Goal: Task Accomplishment & Management: Manage account settings

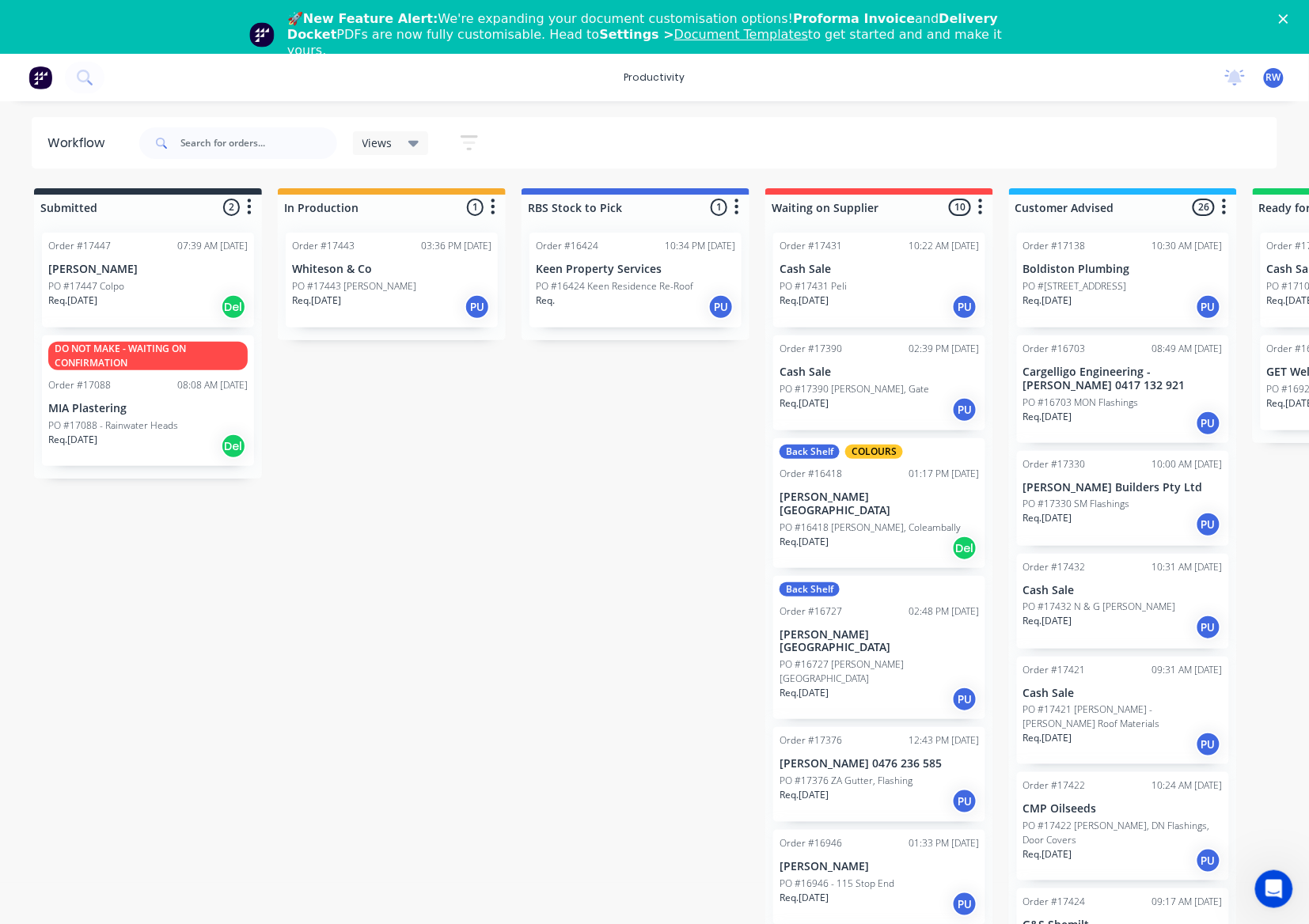
click at [129, 292] on div "PO #17447 Colpo" at bounding box center [148, 287] width 199 height 14
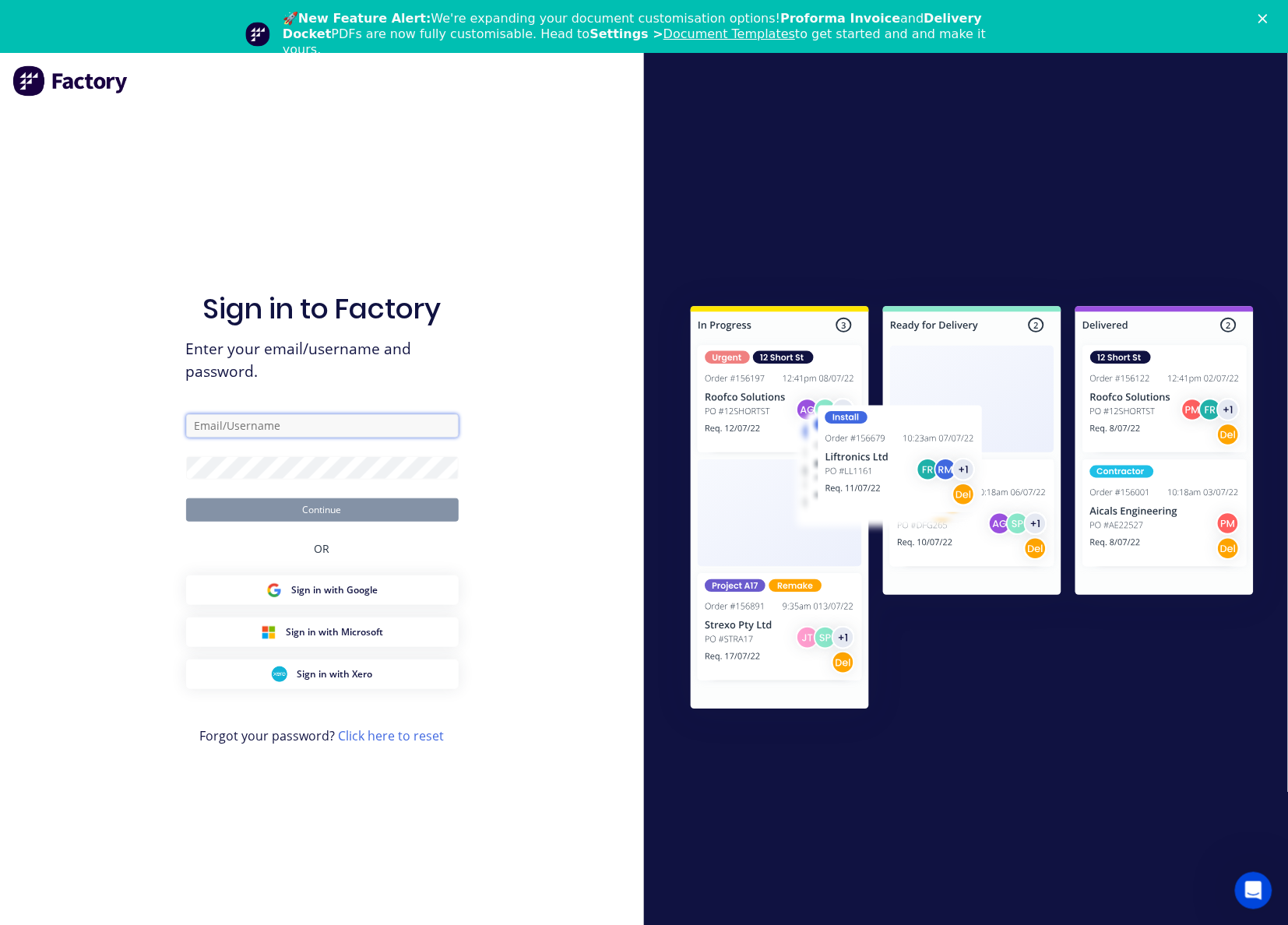
type input "[EMAIL_ADDRESS][DOMAIN_NAME]"
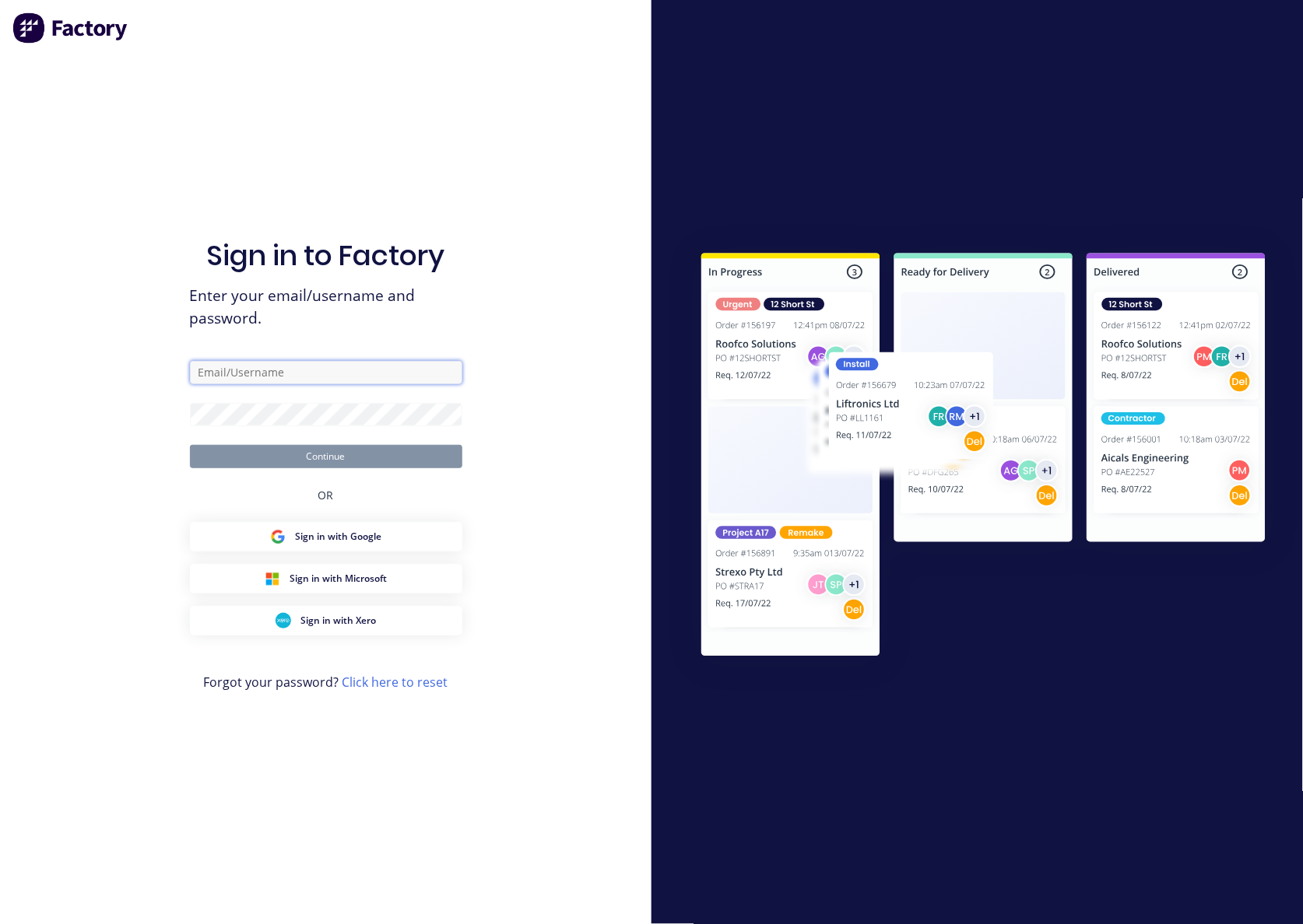
type input "[EMAIL_ADDRESS][DOMAIN_NAME]"
click at [777, 333] on img at bounding box center [983, 458] width 633 height 472
click at [397, 459] on button "Continue" at bounding box center [326, 457] width 273 height 23
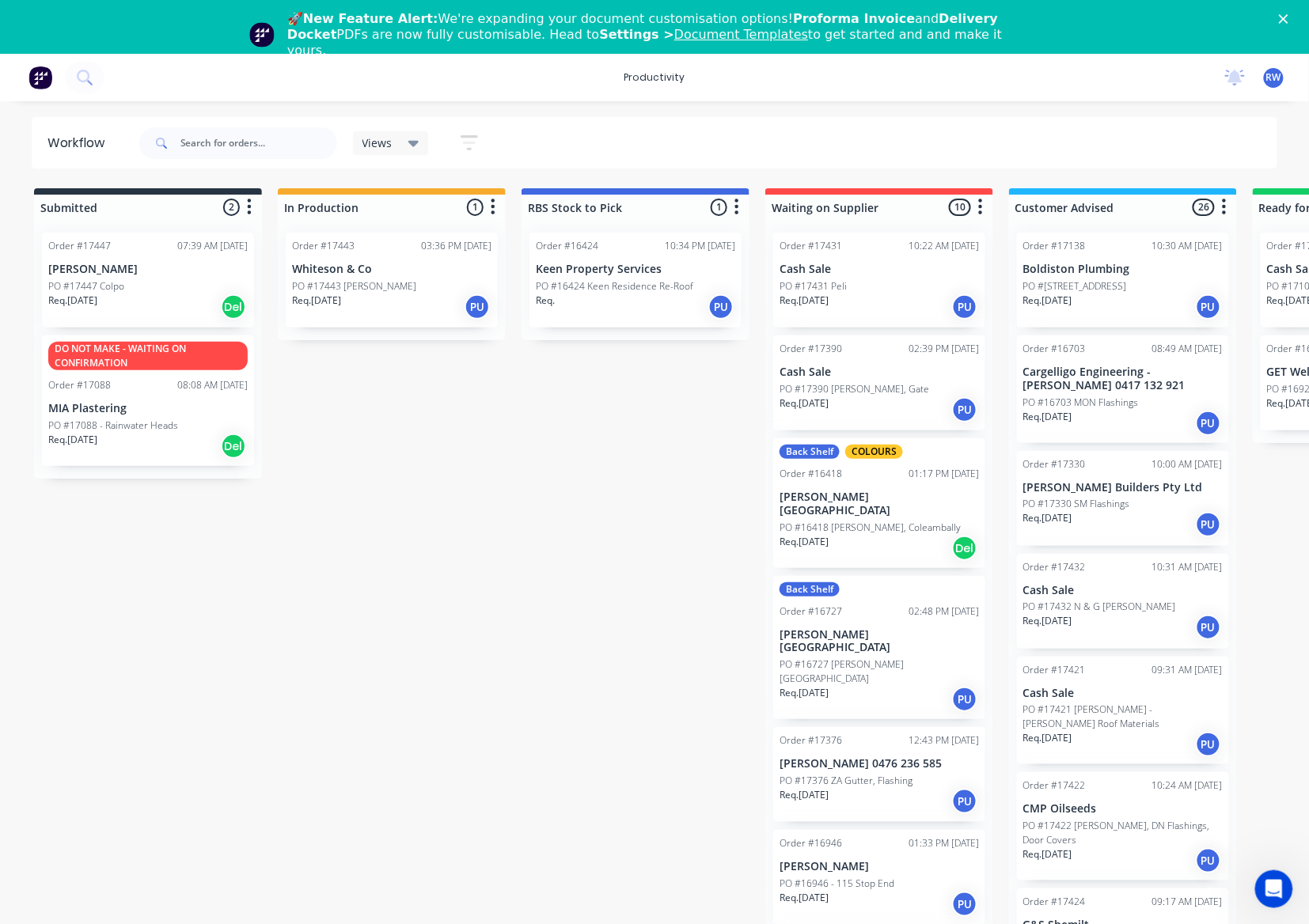
click at [148, 328] on div "Order #17447 07:39 AM [DATE] [PERSON_NAME] PO #17447 Colpo Req. [DATE] Del DO N…" at bounding box center [148, 349] width 228 height 259
click at [153, 315] on div "Req. [DATE] Del" at bounding box center [148, 307] width 199 height 27
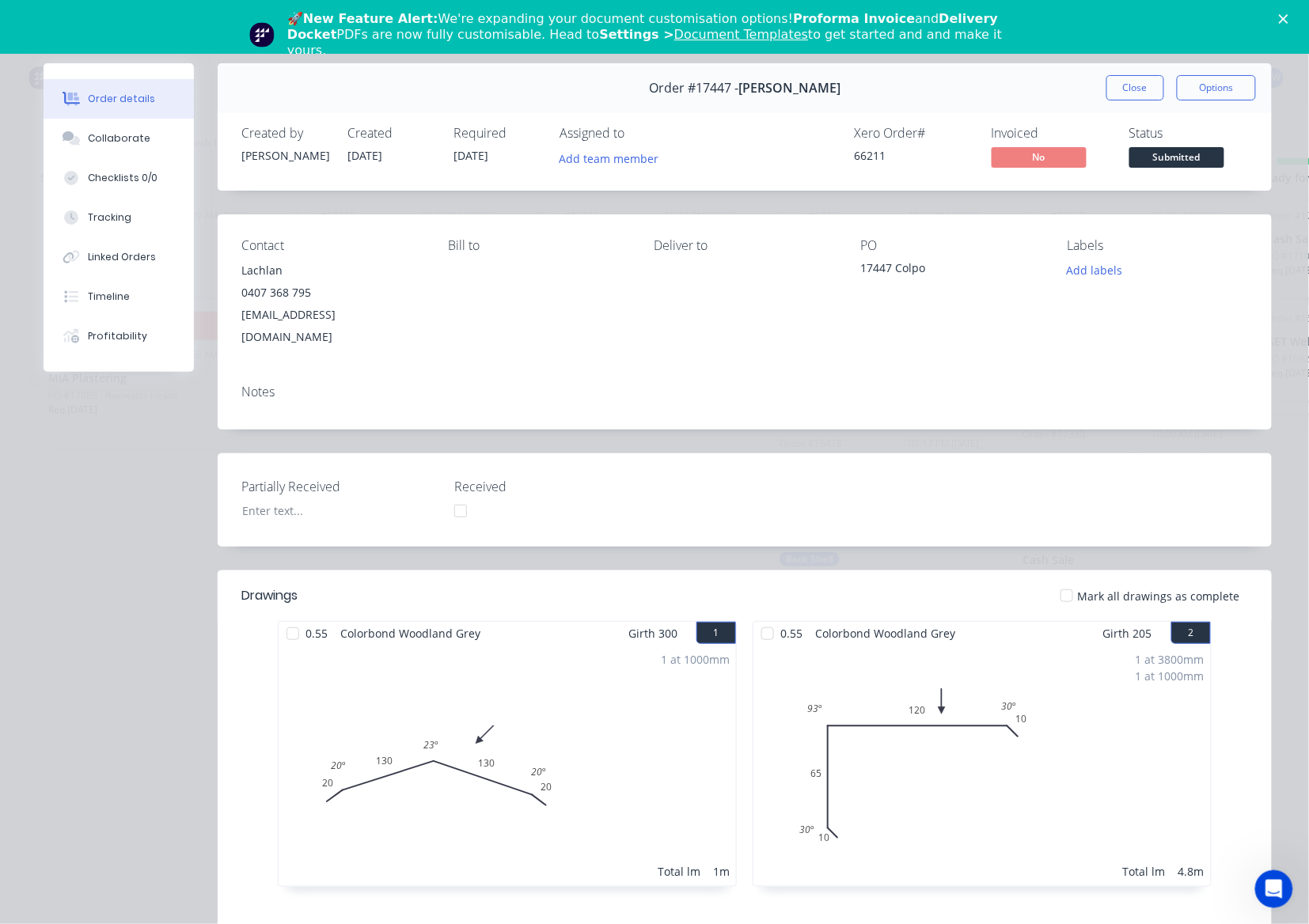
click at [1127, 92] on button "Close" at bounding box center [1135, 88] width 58 height 25
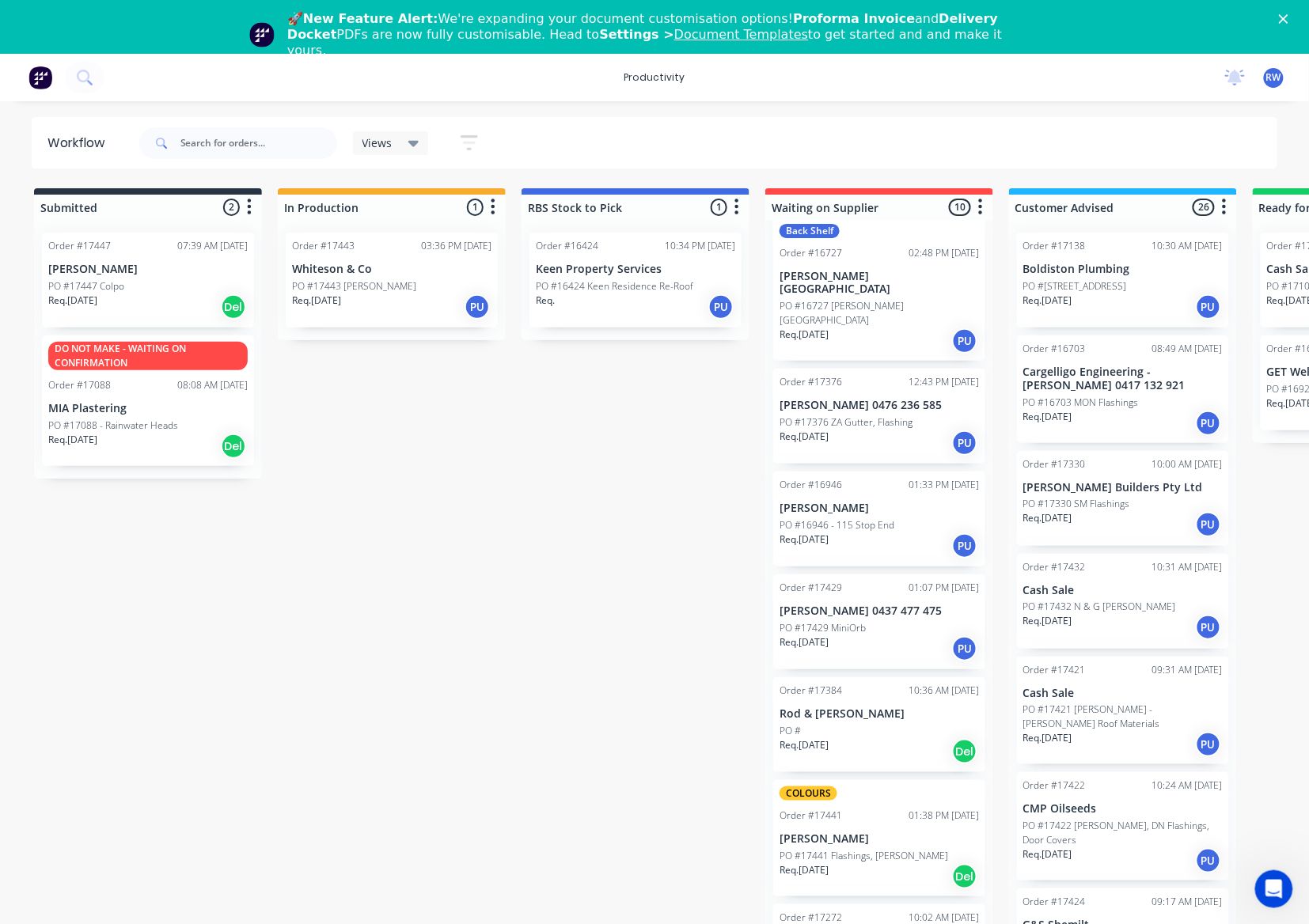
scroll to position [46, 0]
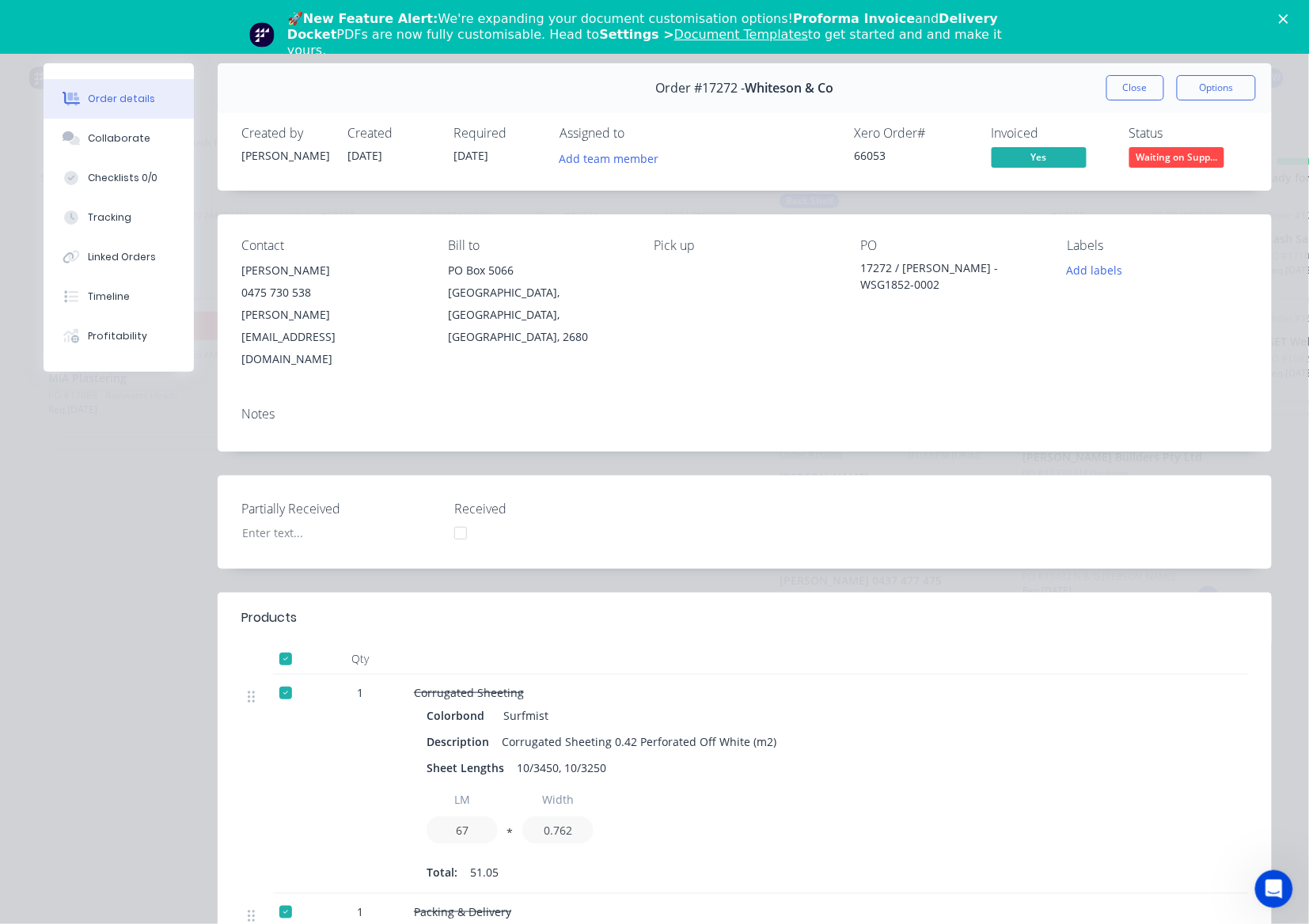
scroll to position [0, 0]
click at [1119, 82] on button "Close" at bounding box center [1135, 88] width 58 height 25
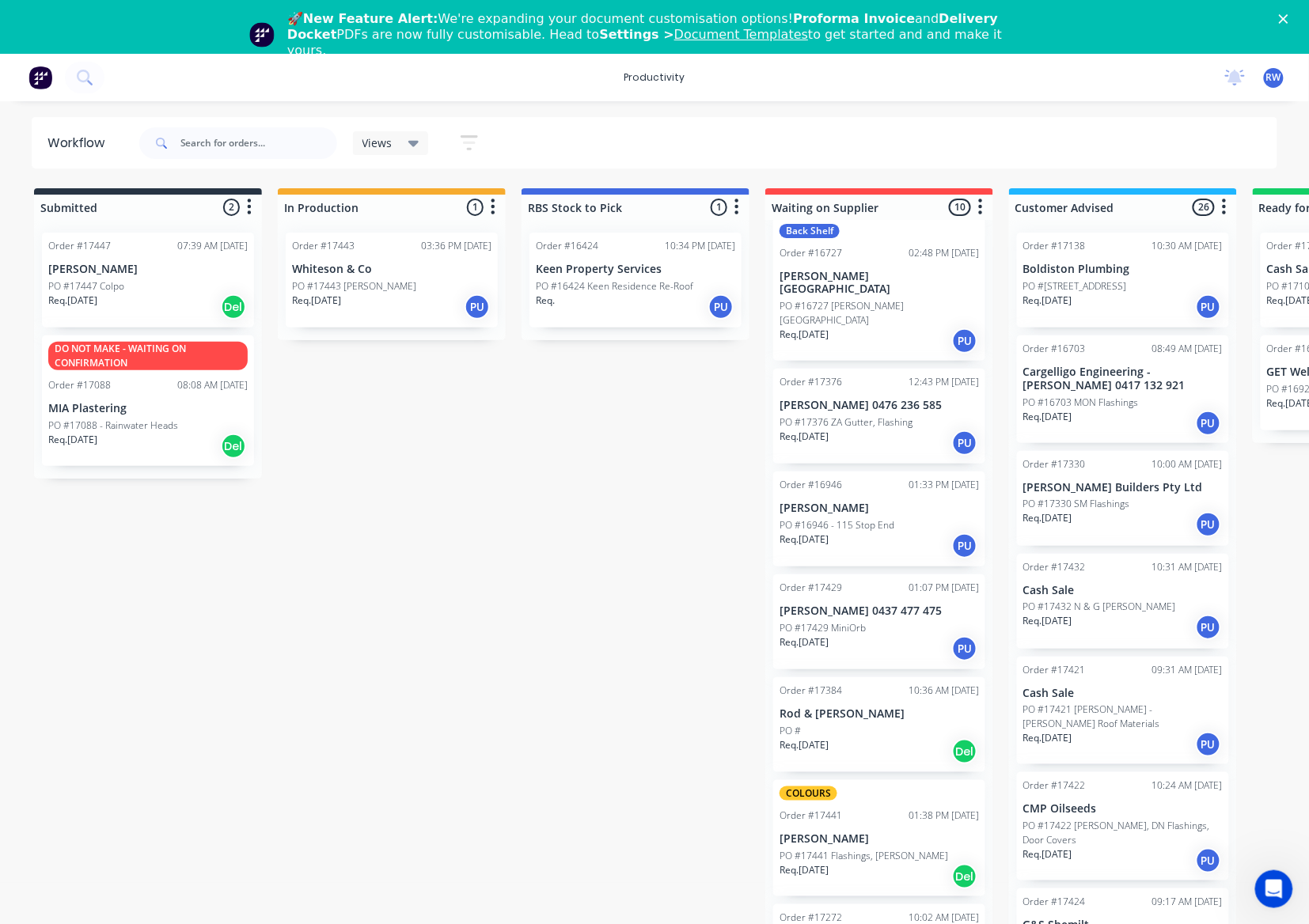
click at [362, 294] on div "Req. [DATE] PU" at bounding box center [392, 307] width 199 height 27
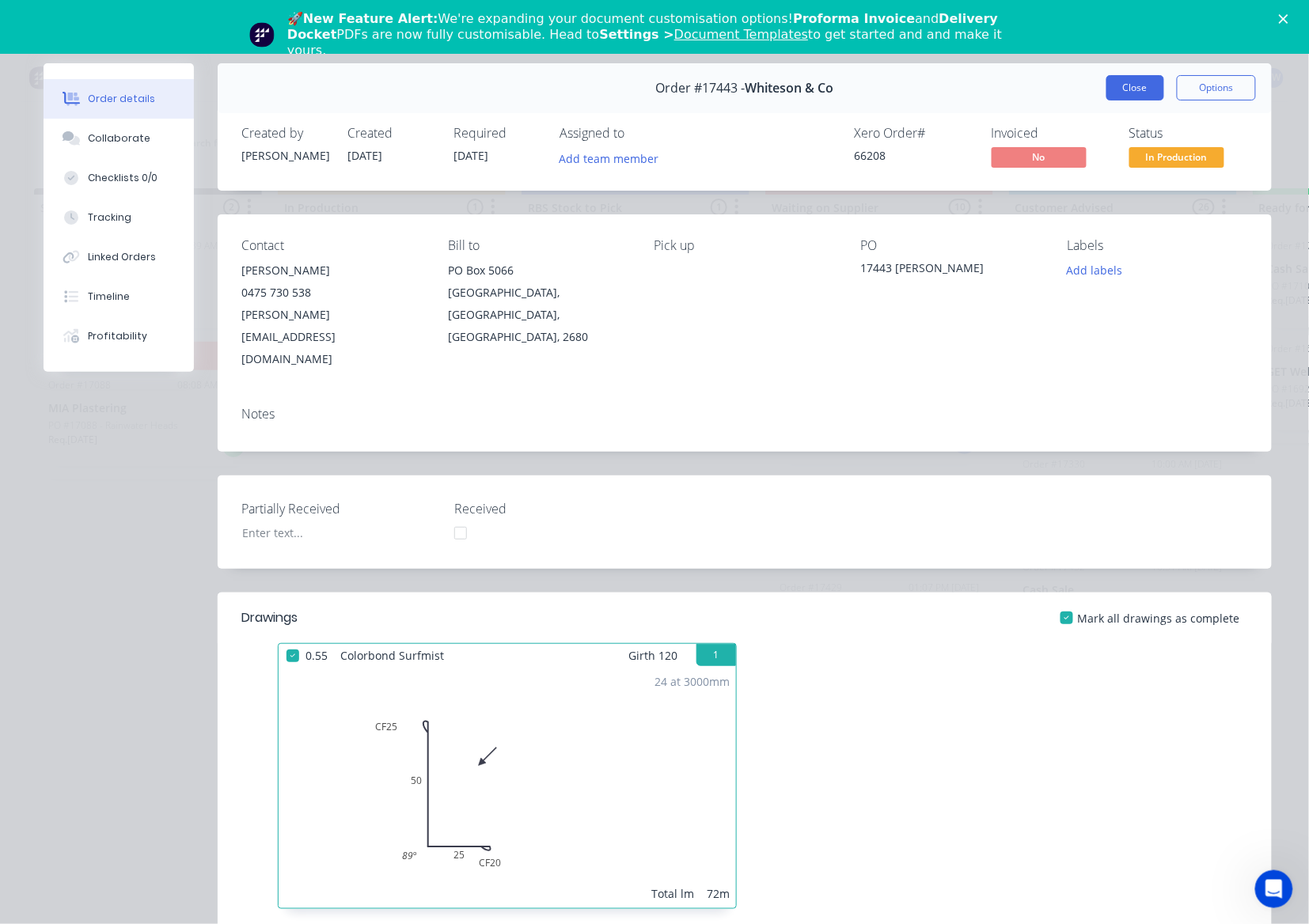
click at [1128, 92] on button "Close" at bounding box center [1135, 88] width 58 height 25
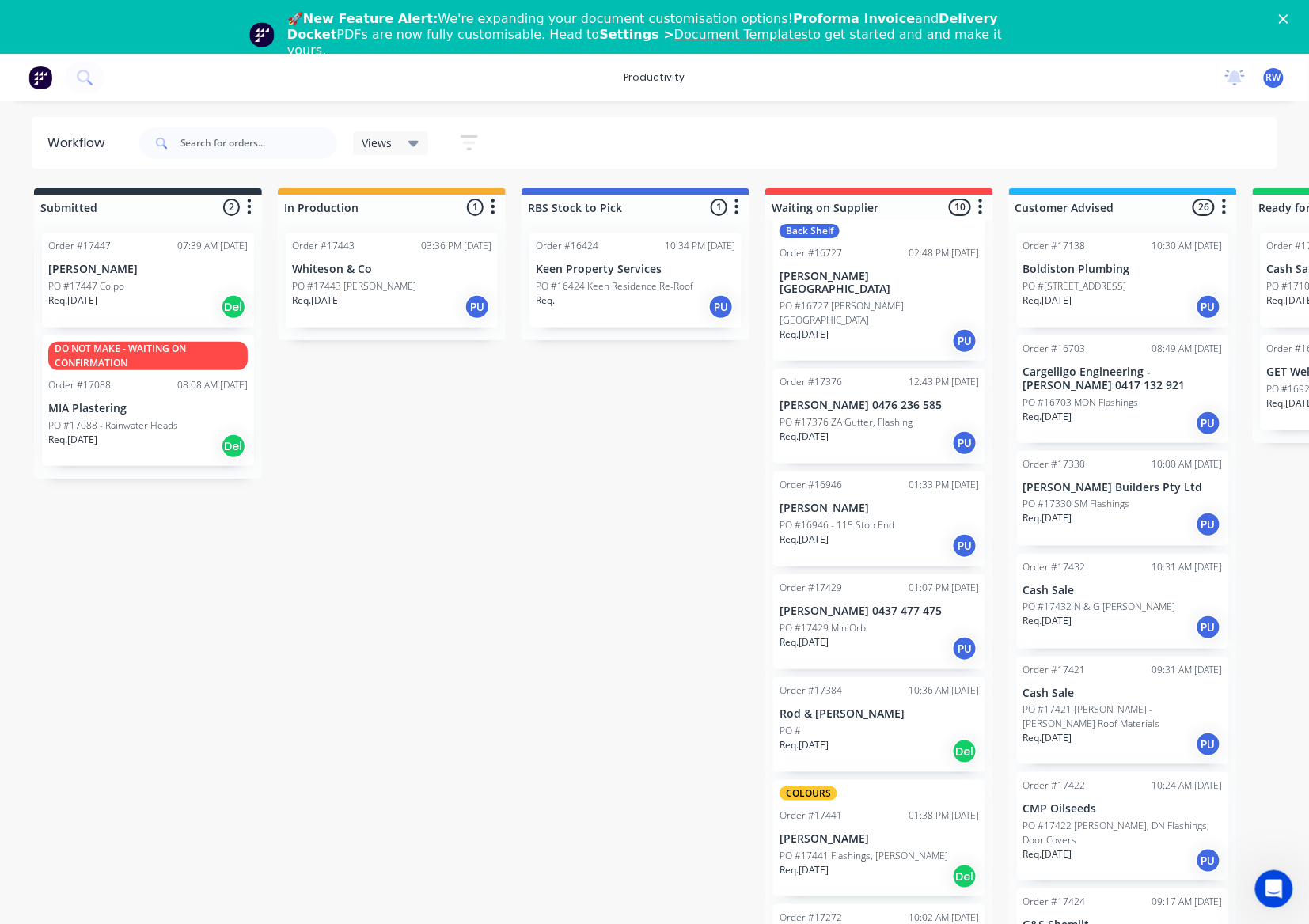
click at [76, 286] on p "PO #17447 Colpo" at bounding box center [86, 287] width 76 height 14
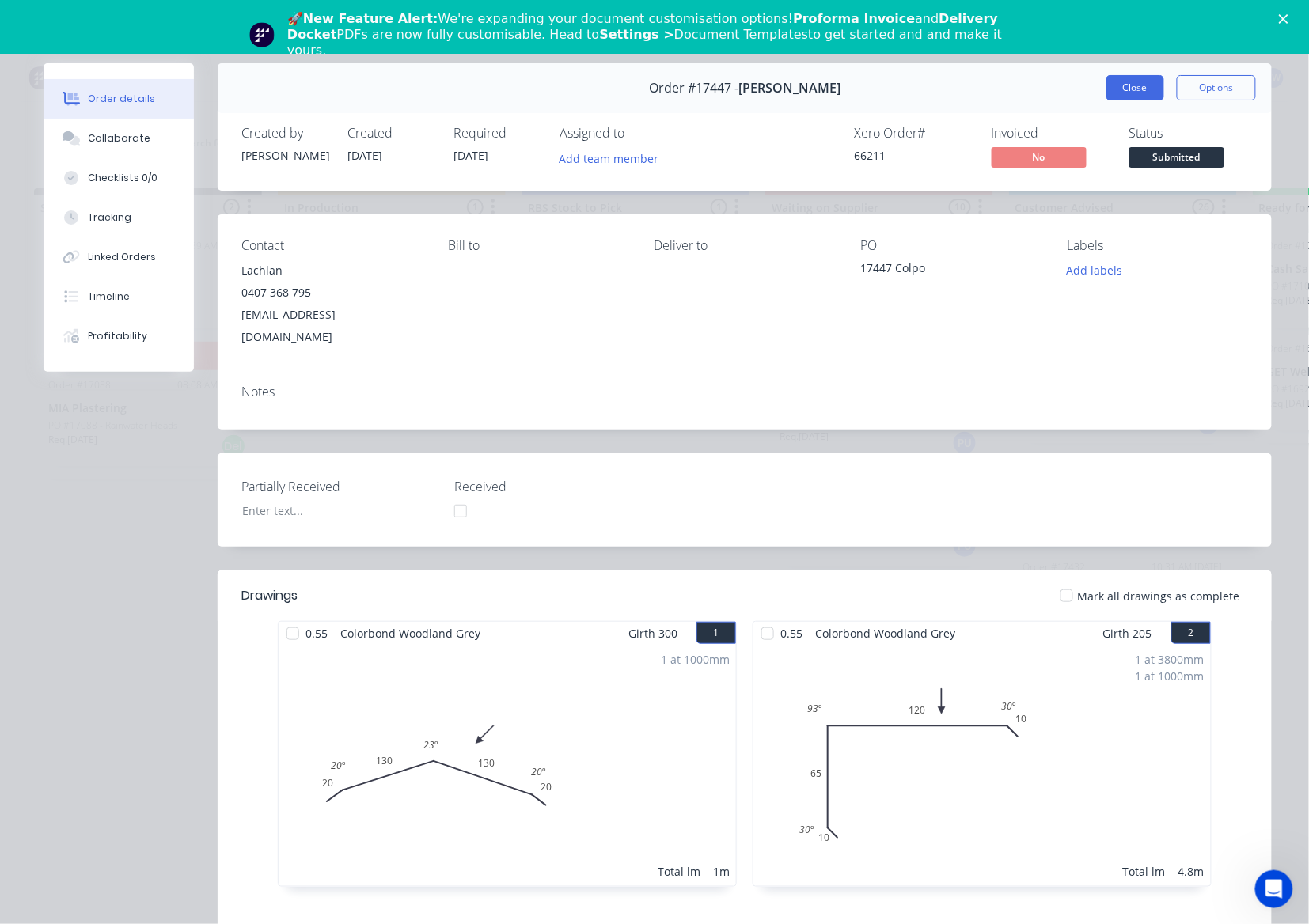
click at [1122, 95] on button "Close" at bounding box center [1135, 88] width 58 height 25
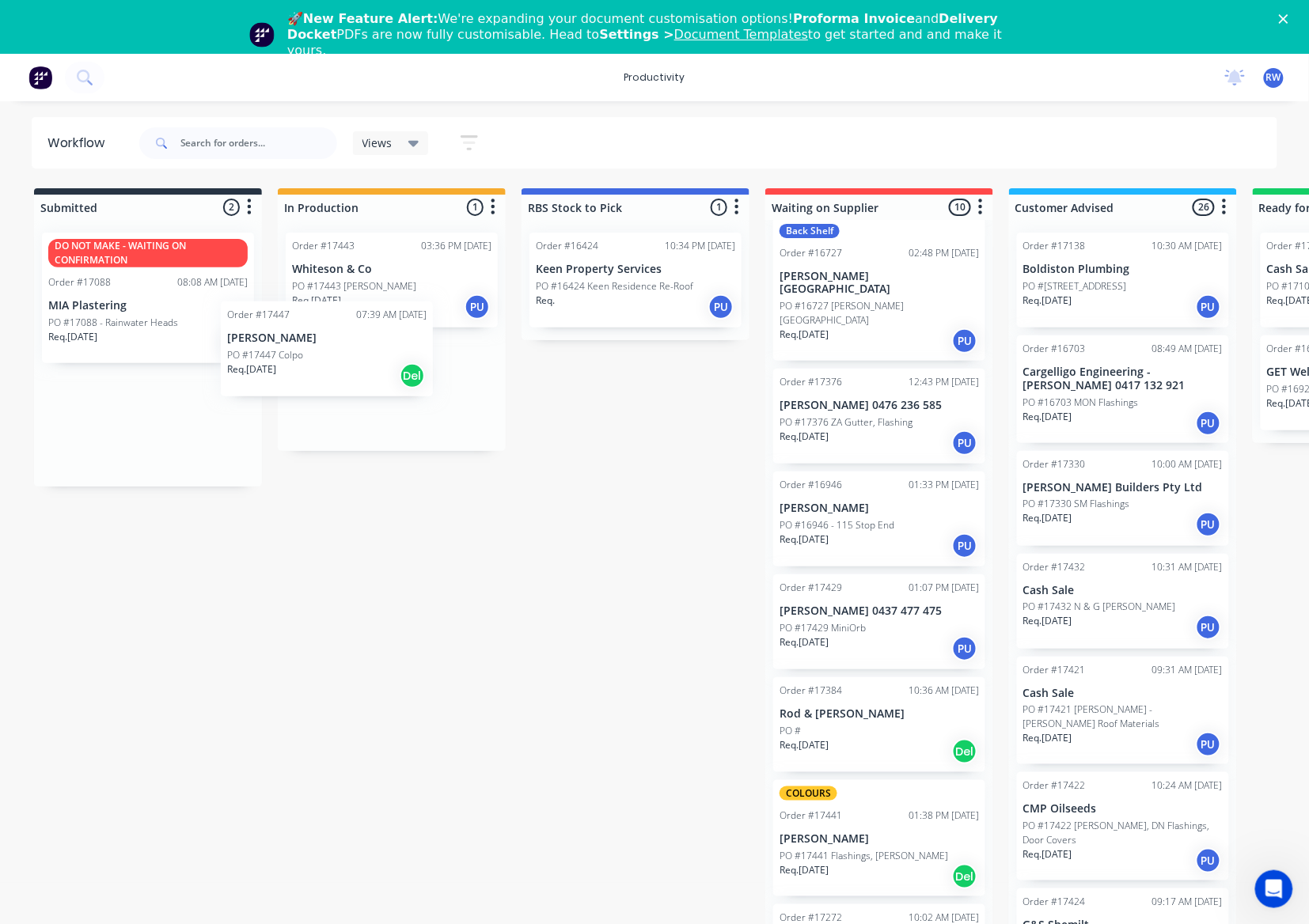
drag, startPoint x: 117, startPoint y: 291, endPoint x: 229, endPoint y: 302, distance: 112.5
click at [237, 309] on div "Order #17447 07:39 AM [DATE] [PERSON_NAME] PO #17447 Colpo Req. [DATE] Del DO N…" at bounding box center [148, 353] width 228 height 267
drag, startPoint x: 193, startPoint y: 300, endPoint x: 447, endPoint y: 399, distance: 272.6
click at [444, 399] on div "Submitted 2 Sort By Created date Required date Order number Customer name Most …" at bounding box center [963, 571] width 1951 height 766
click at [415, 396] on div "Req. [DATE] Del" at bounding box center [392, 410] width 199 height 27
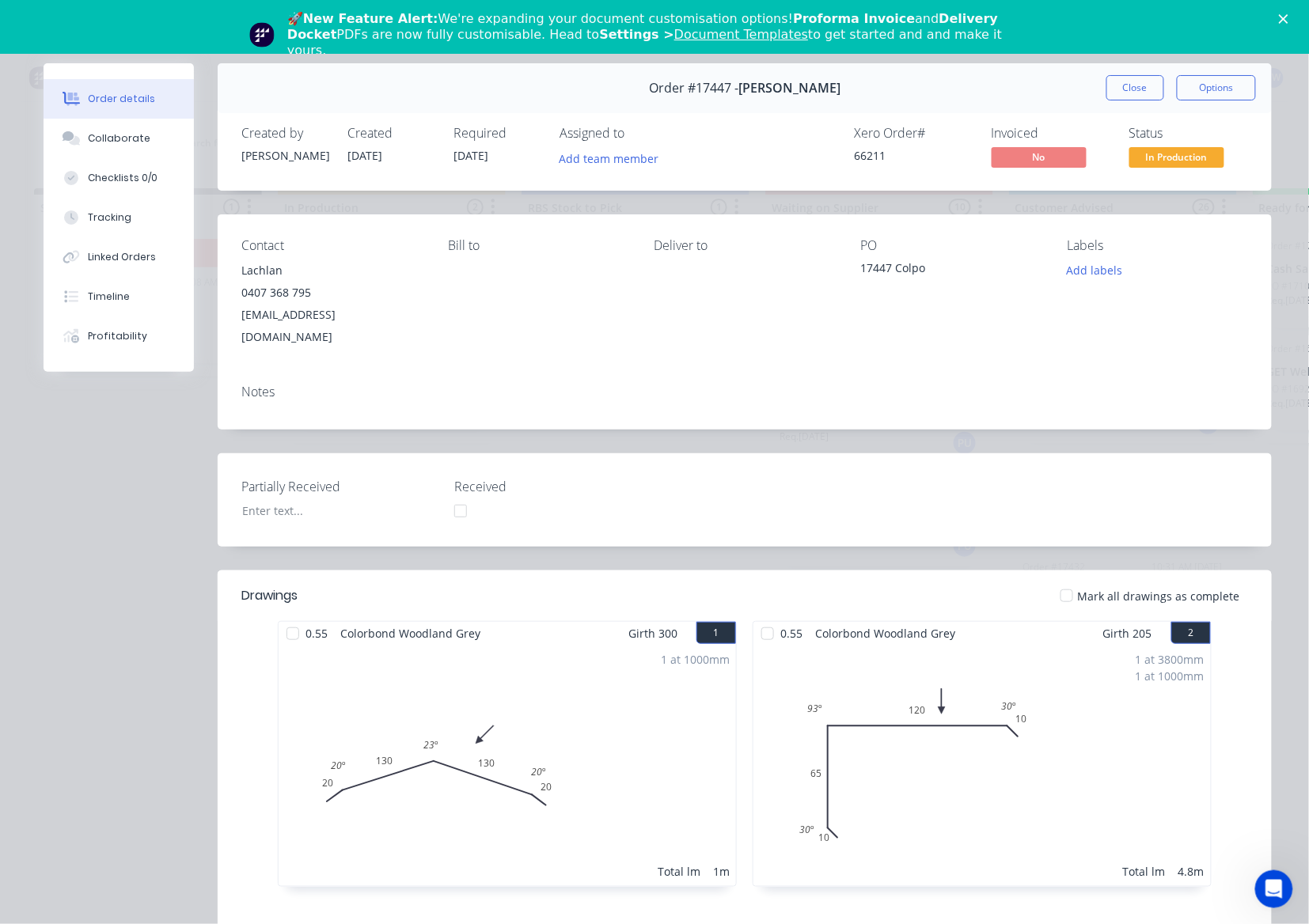
click at [1067, 580] on div at bounding box center [1066, 595] width 32 height 32
click at [1106, 83] on button "Close" at bounding box center [1135, 88] width 58 height 25
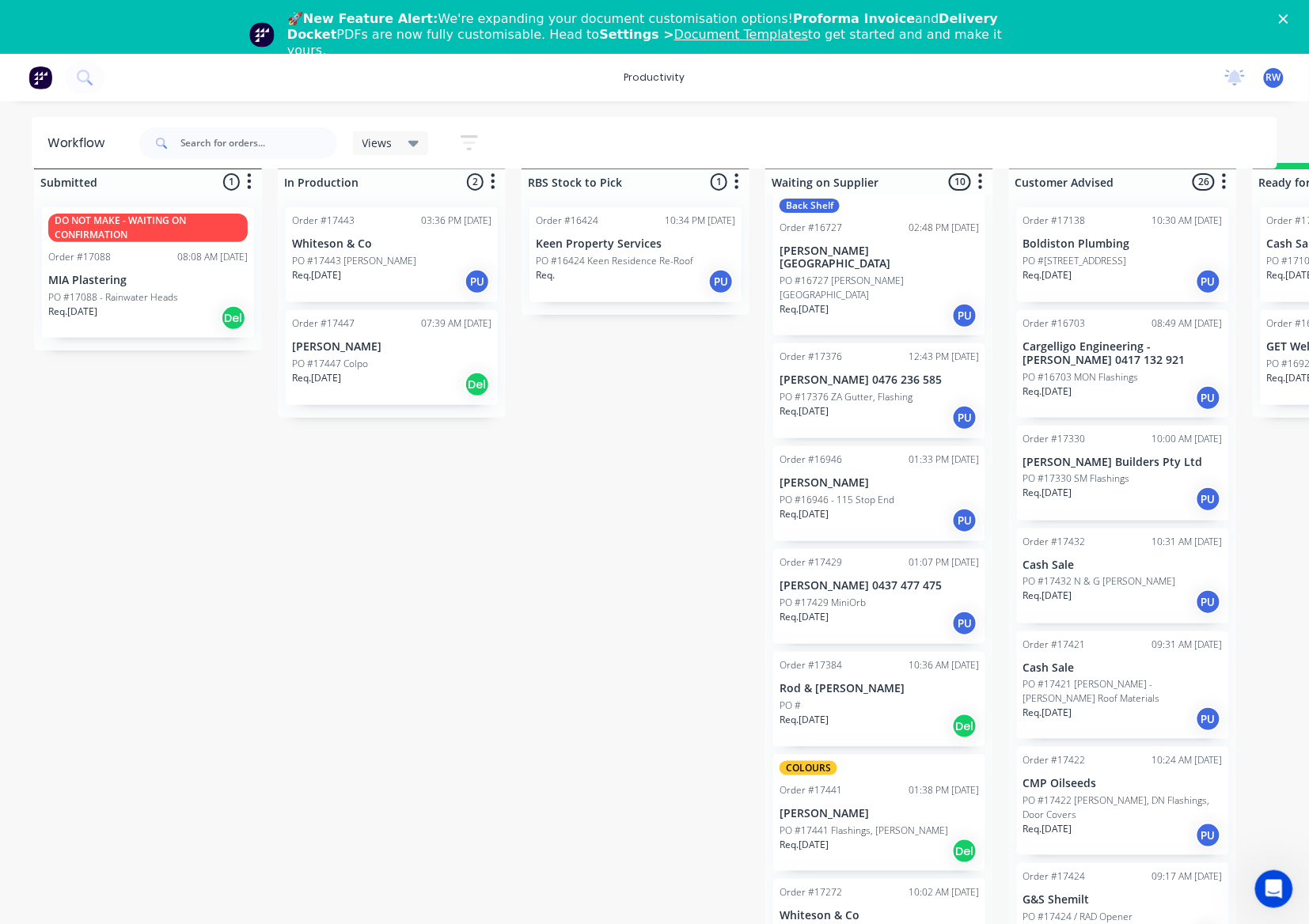
scroll to position [46, 0]
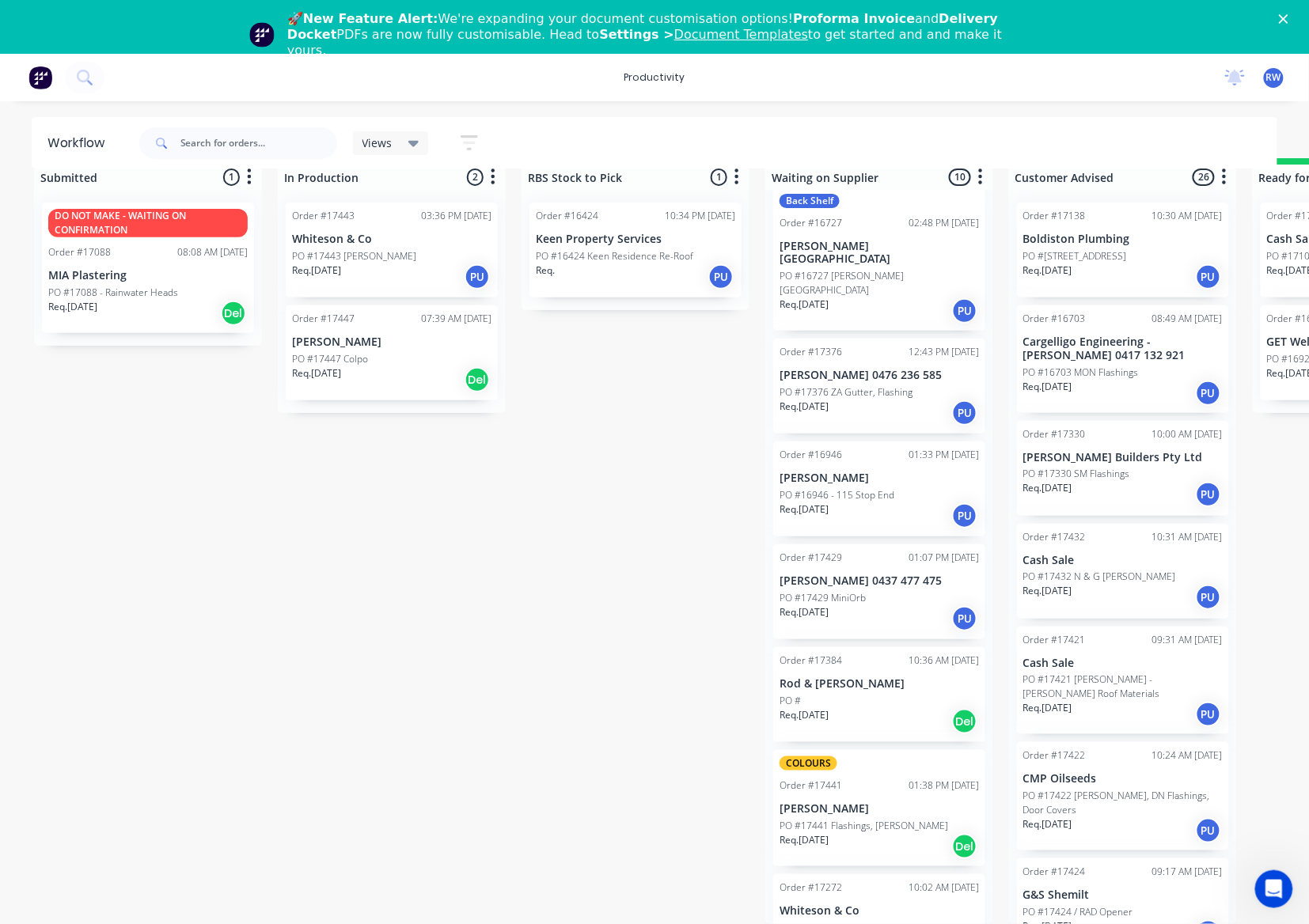
click at [878, 833] on div "Req. [DATE] Del" at bounding box center [879, 846] width 199 height 27
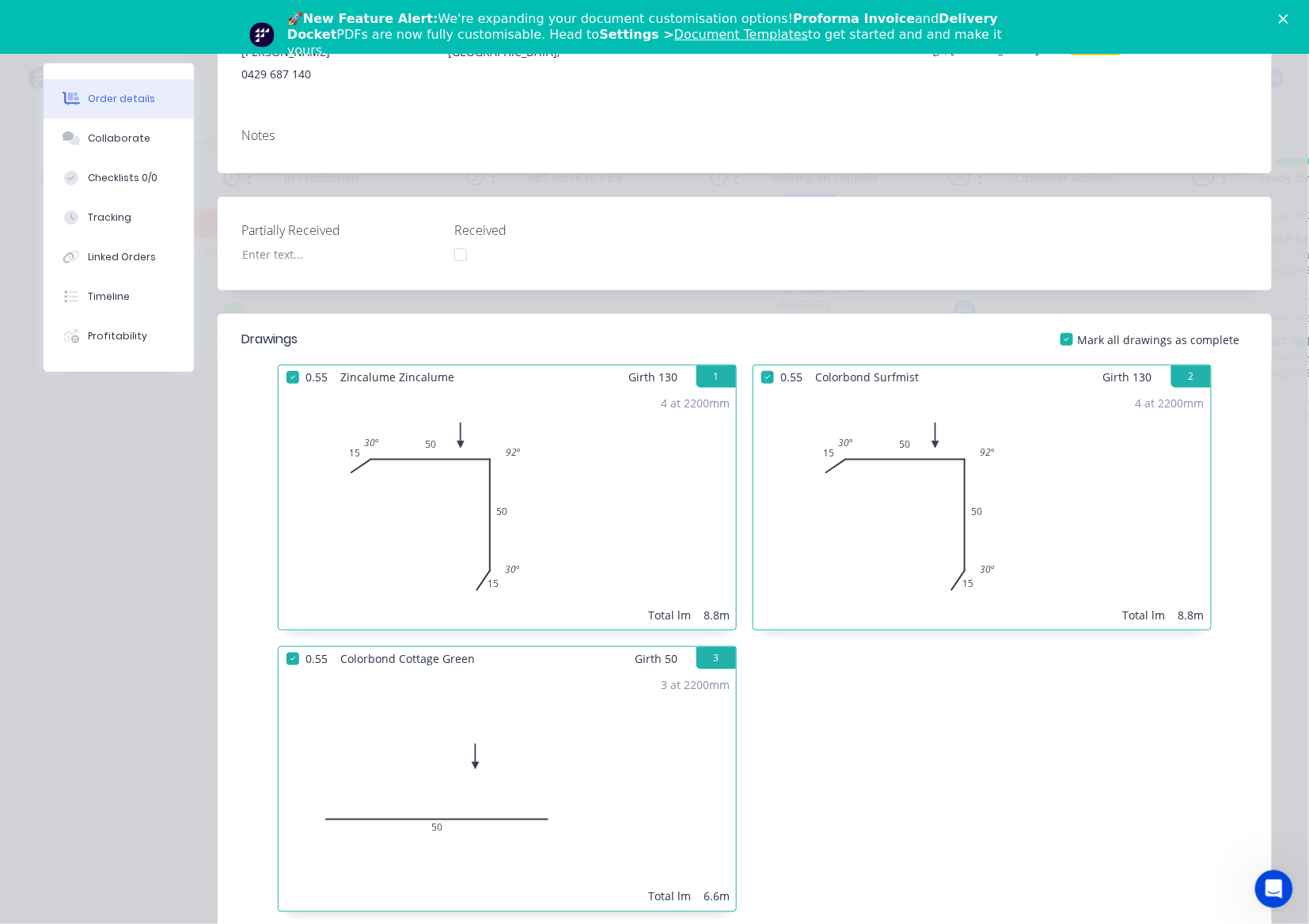
scroll to position [0, 0]
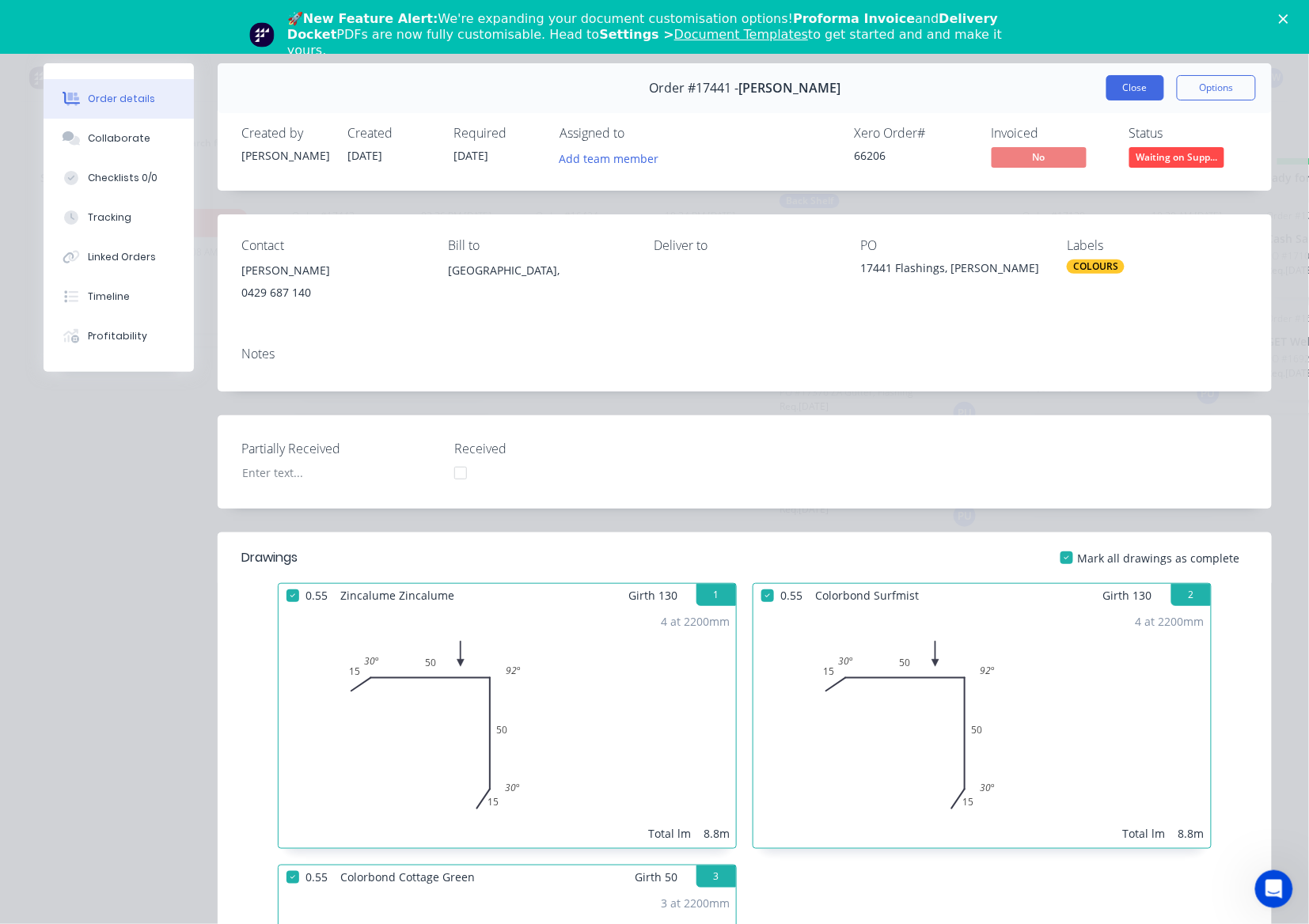
click at [1113, 80] on button "Close" at bounding box center [1135, 88] width 58 height 25
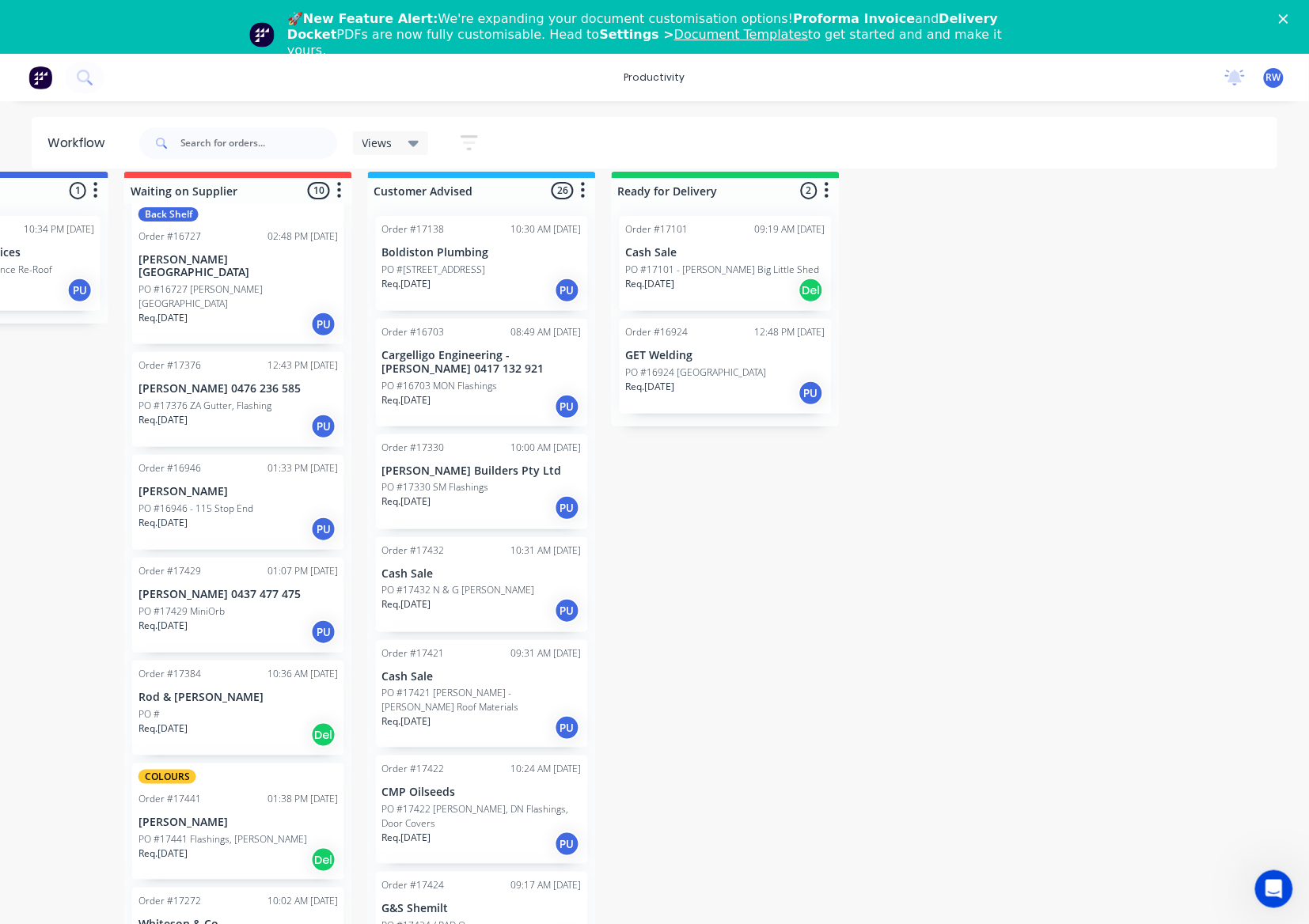
scroll to position [0, 641]
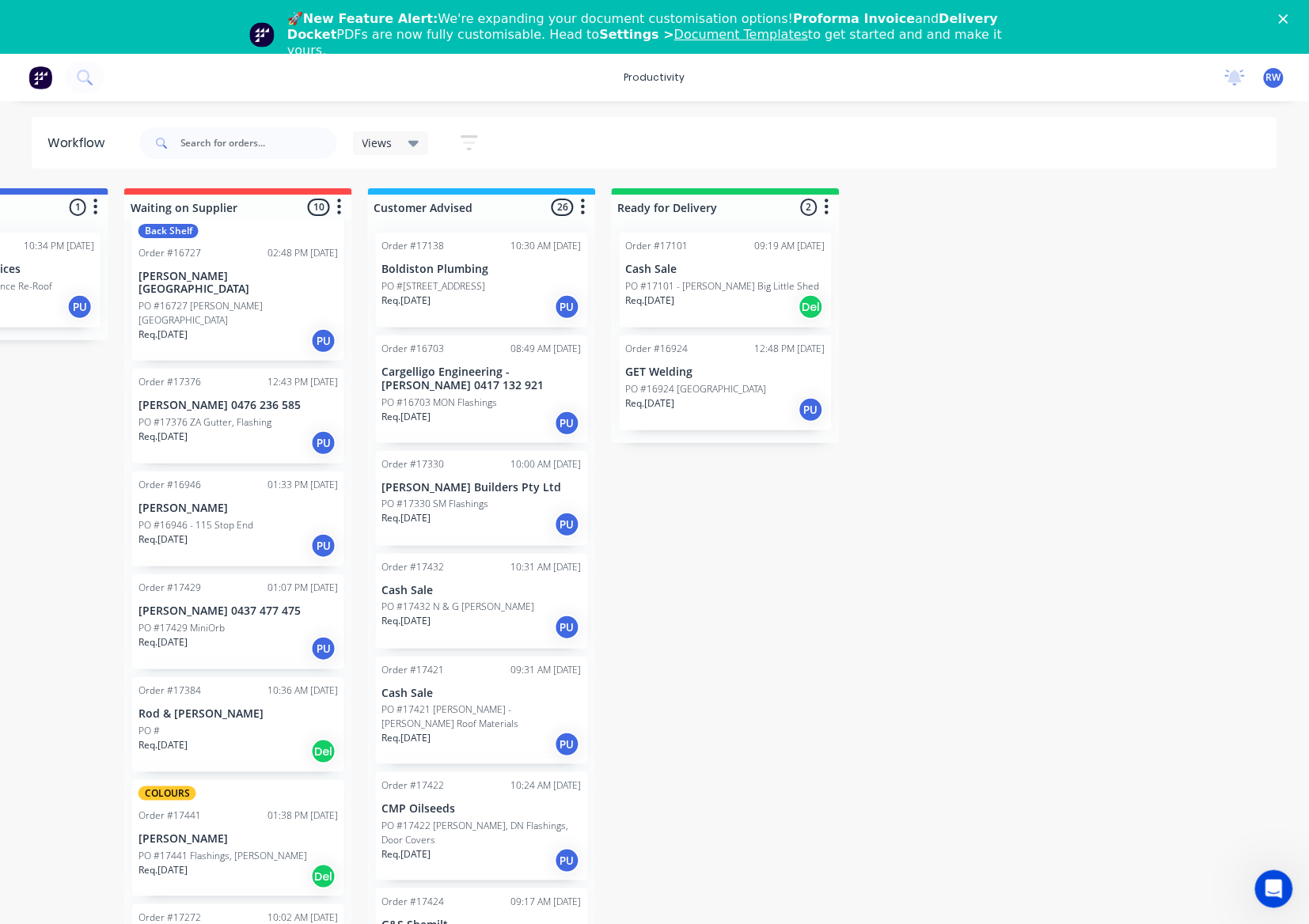
click at [728, 418] on div "Req. [DATE] PU" at bounding box center [725, 410] width 199 height 27
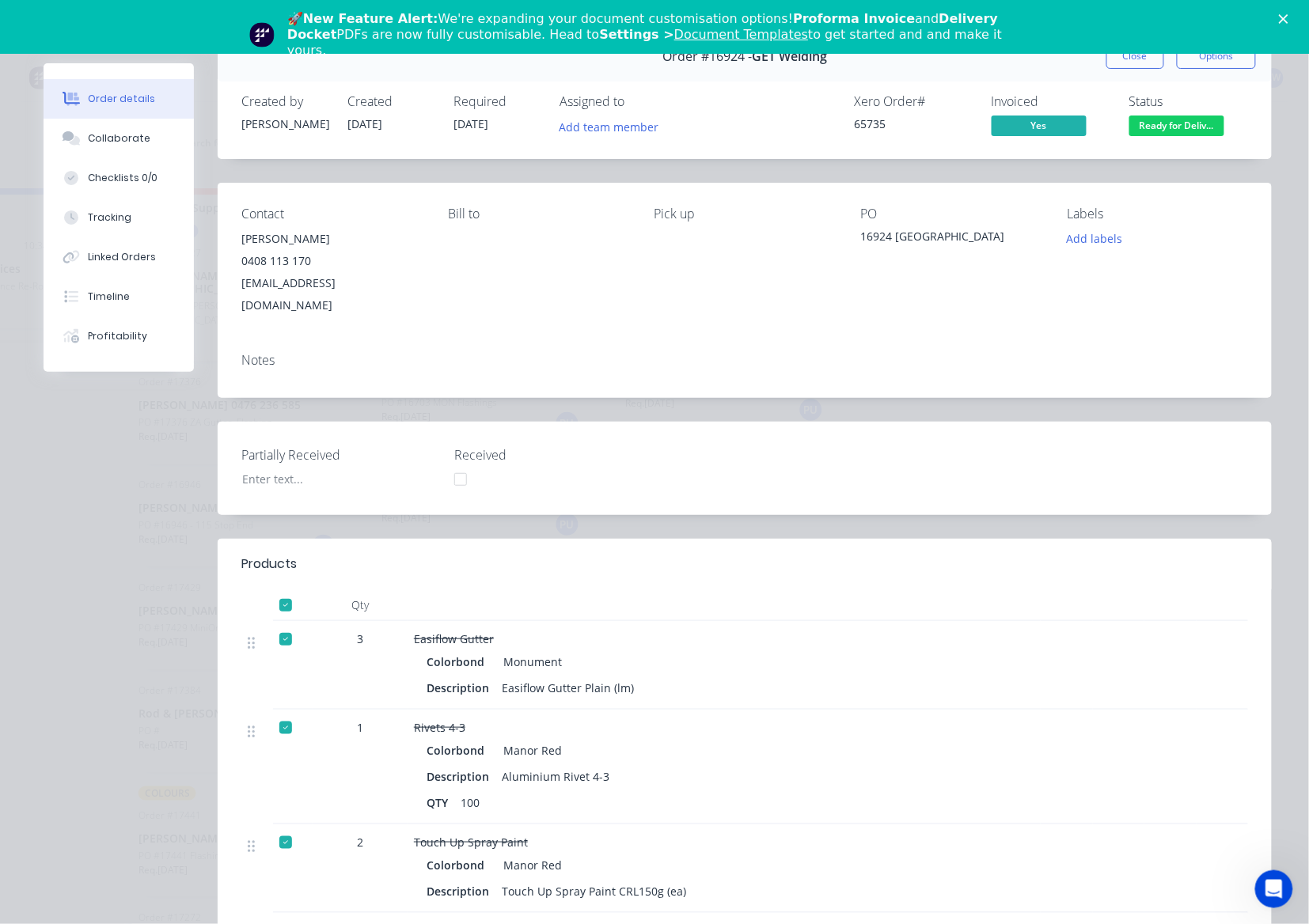
scroll to position [0, 0]
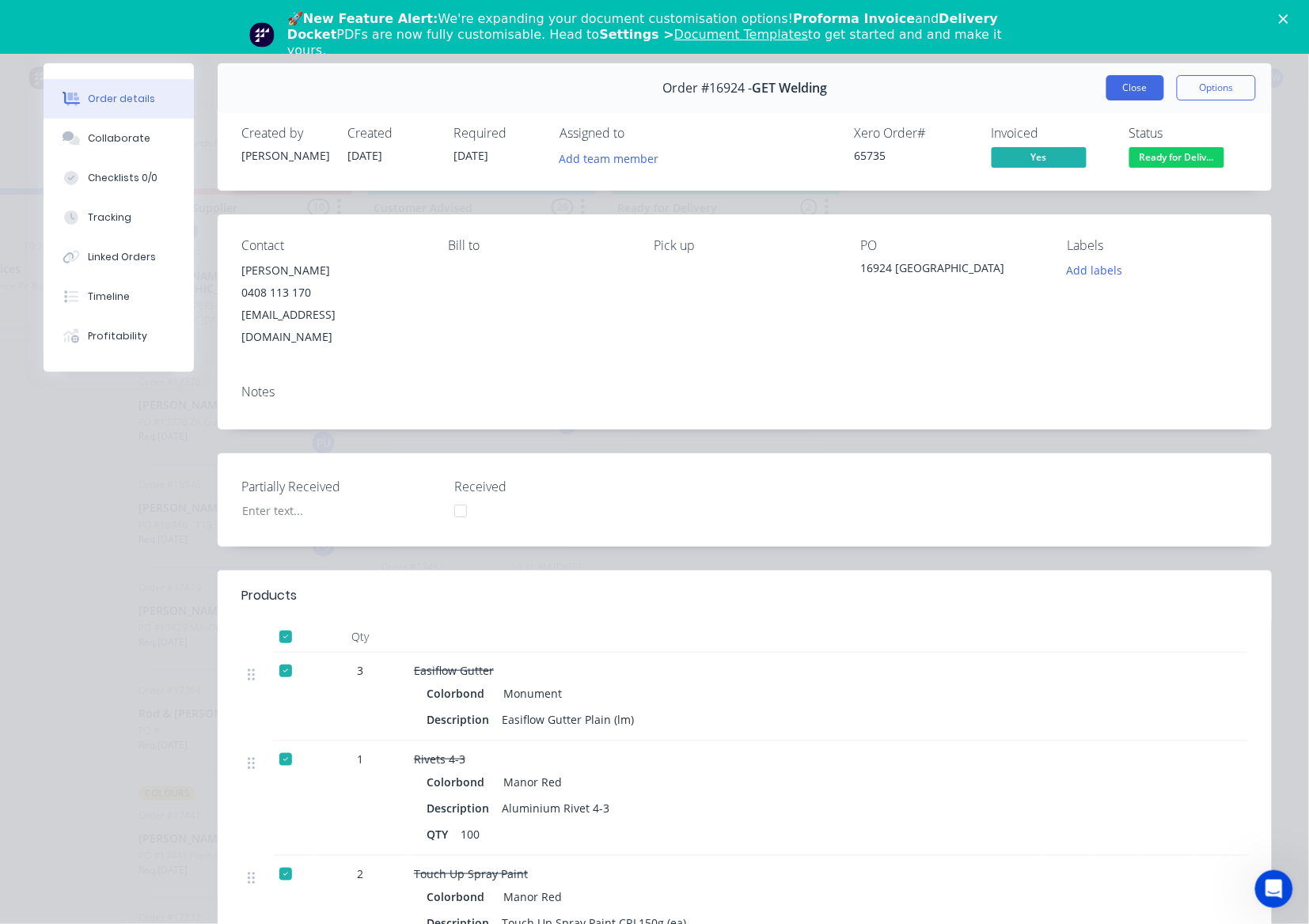
click at [1106, 93] on button "Close" at bounding box center [1135, 88] width 58 height 25
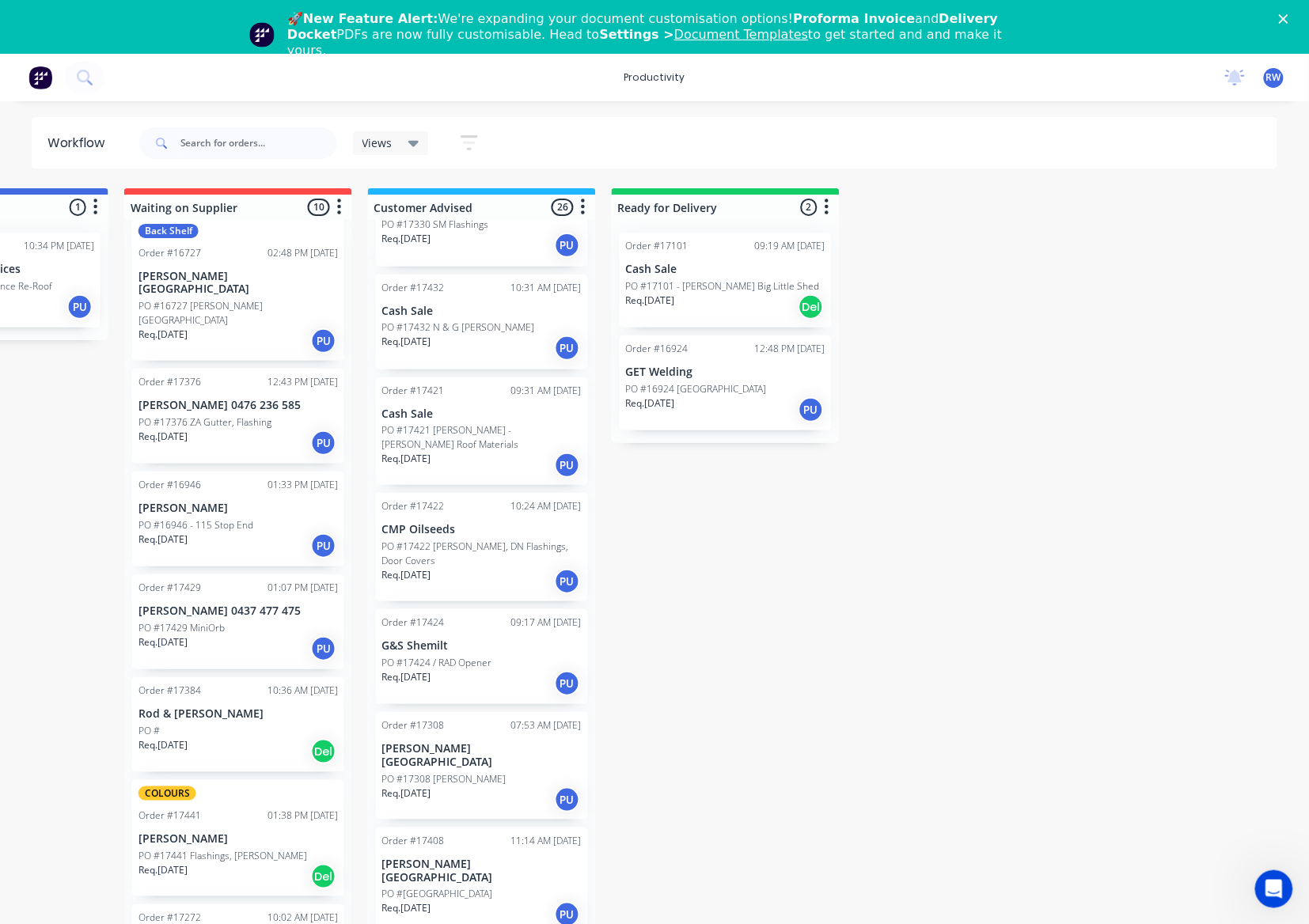
scroll to position [317, 0]
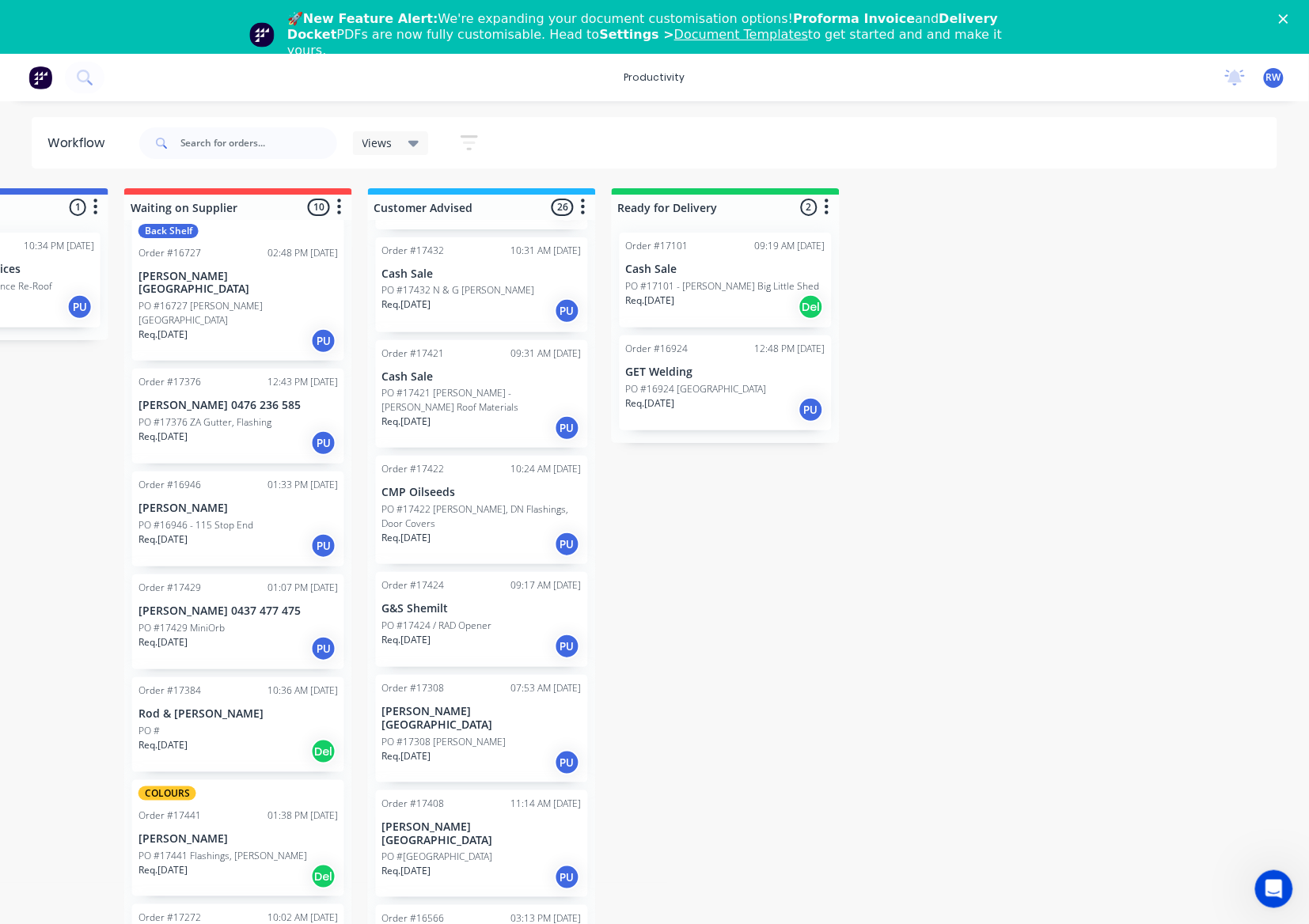
click at [505, 633] on div "Req. [DATE] PU" at bounding box center [482, 646] width 199 height 27
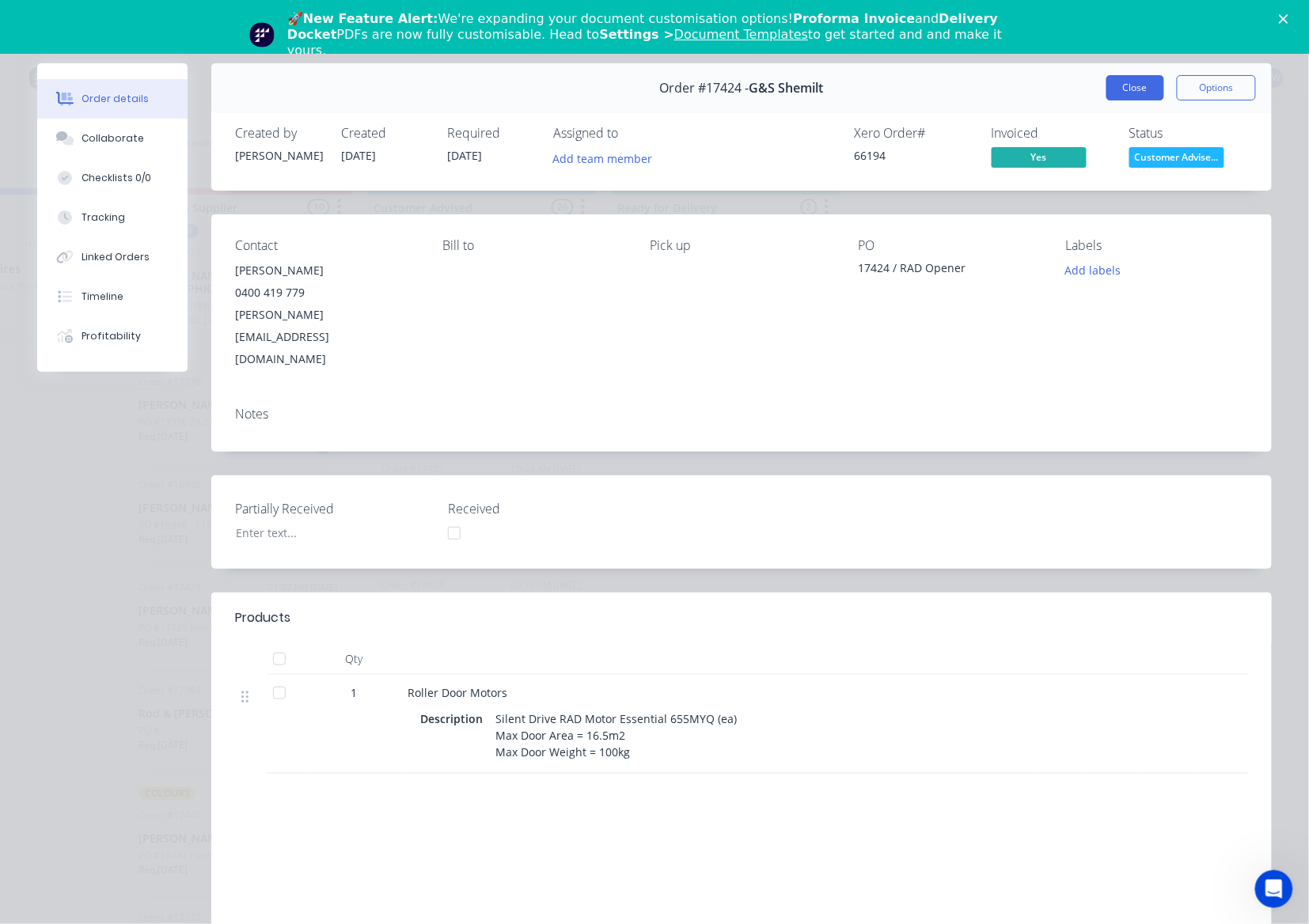
click at [1117, 93] on button "Close" at bounding box center [1135, 88] width 58 height 25
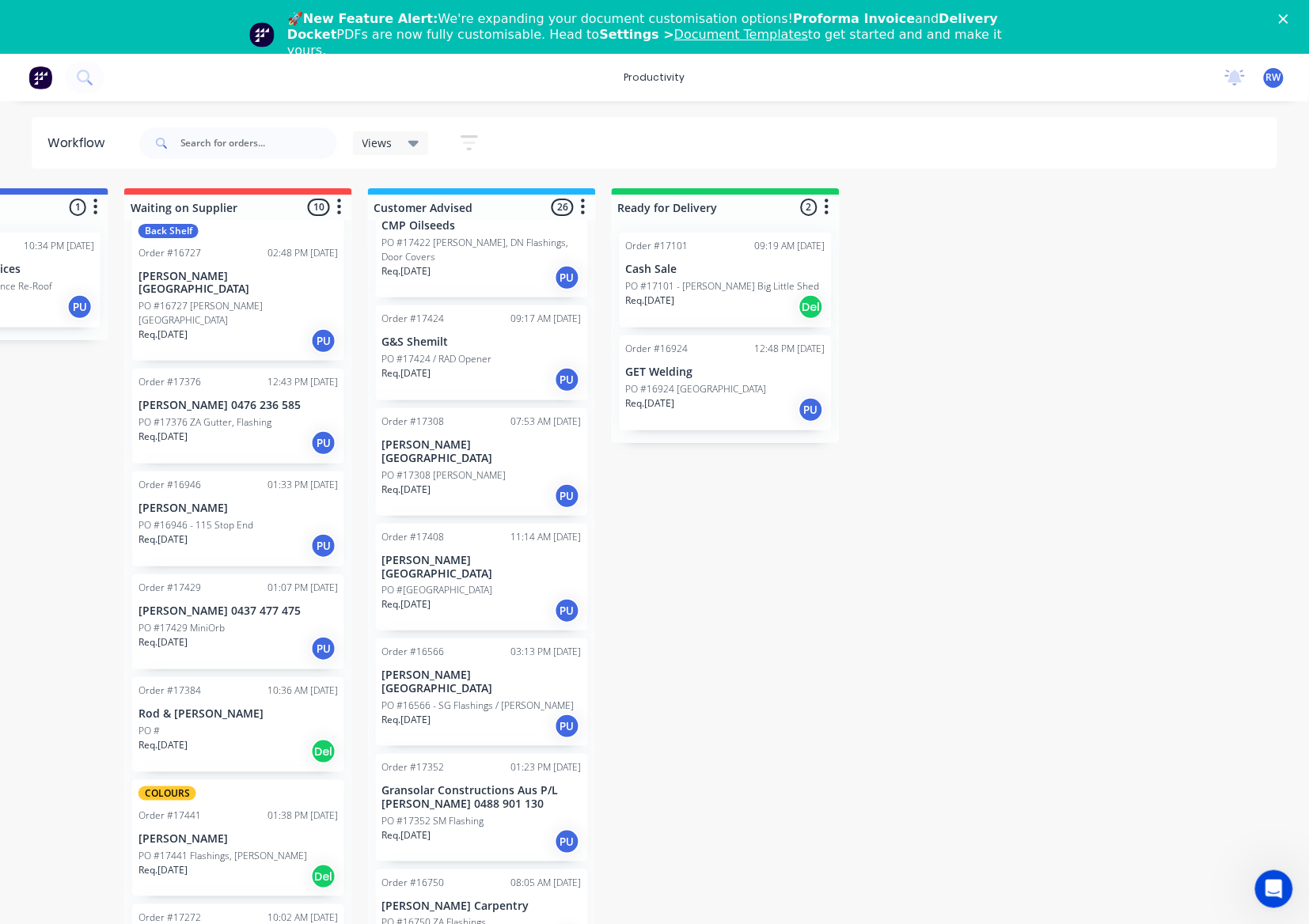
scroll to position [633, 0]
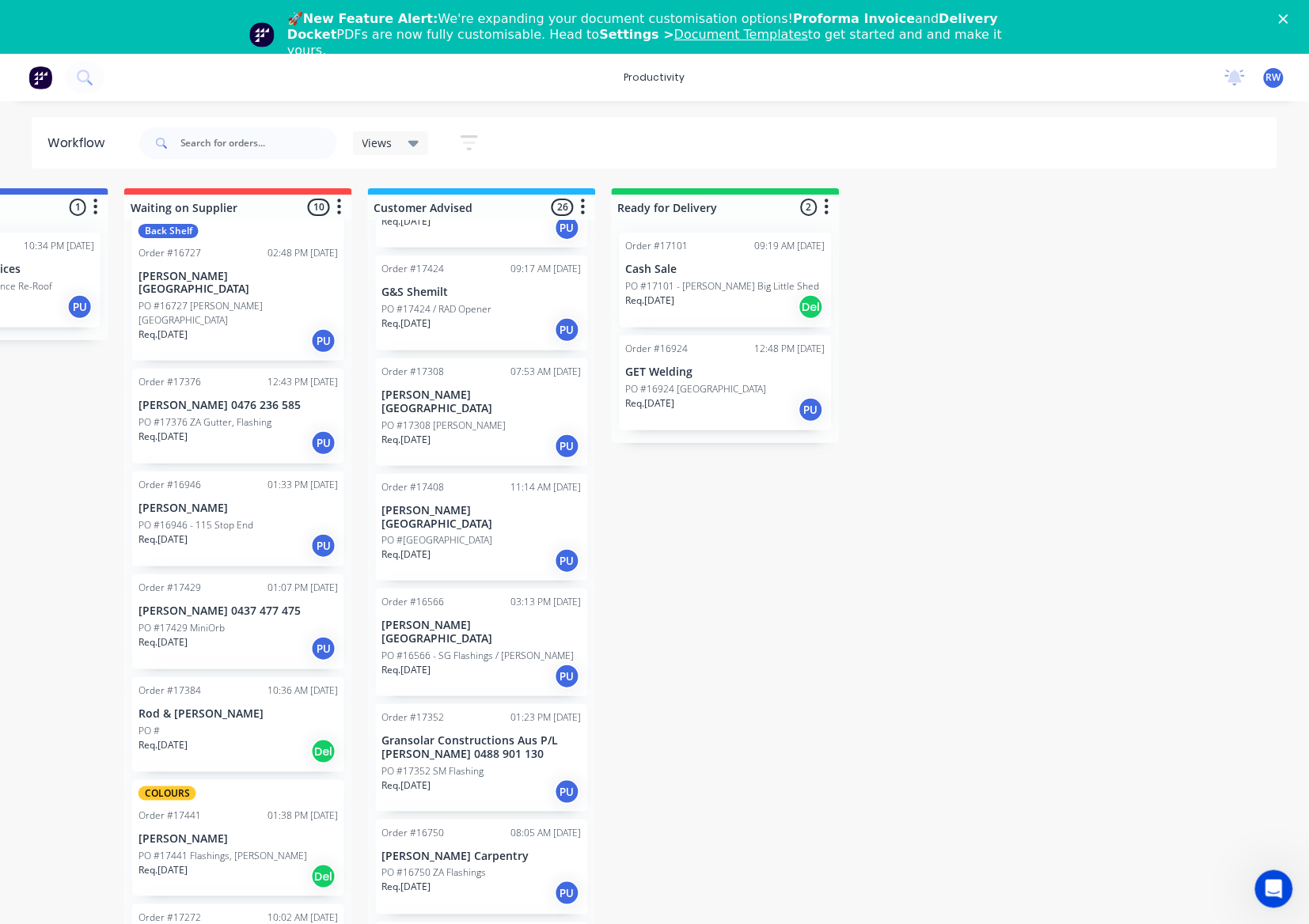
click at [495, 548] on div "Req. [DATE] PU" at bounding box center [482, 561] width 199 height 27
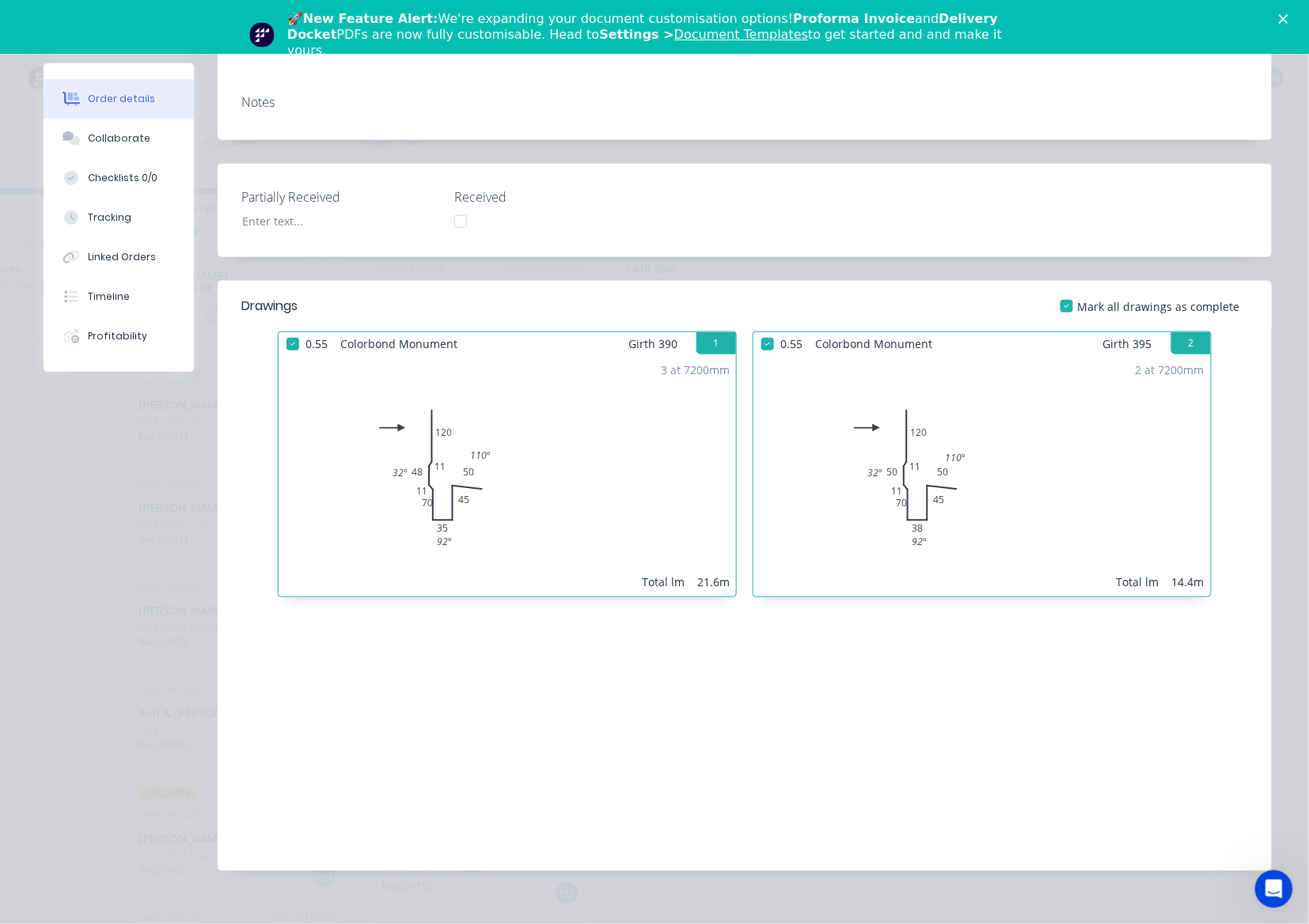
scroll to position [0, 0]
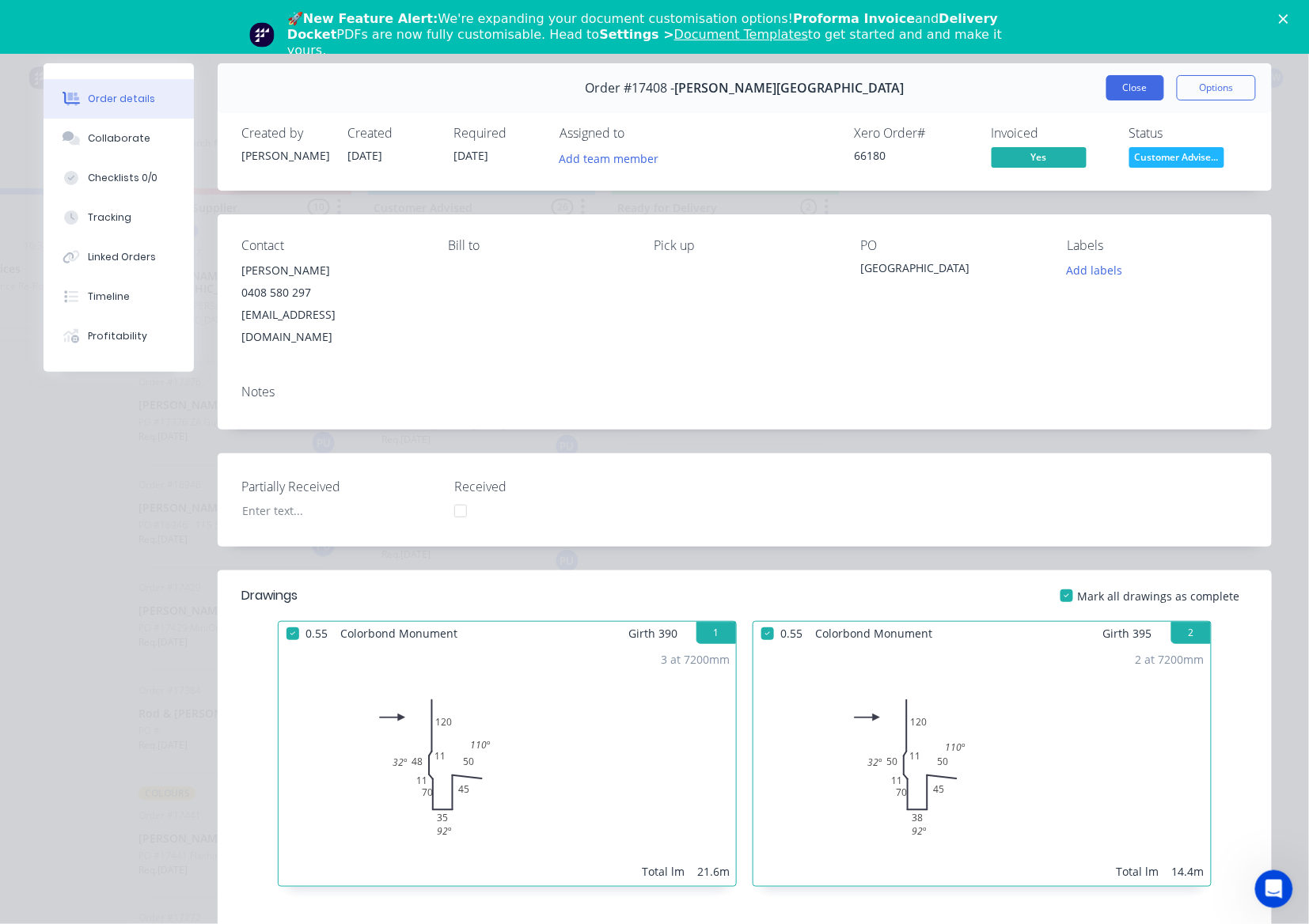
click at [1133, 95] on button "Close" at bounding box center [1135, 88] width 58 height 25
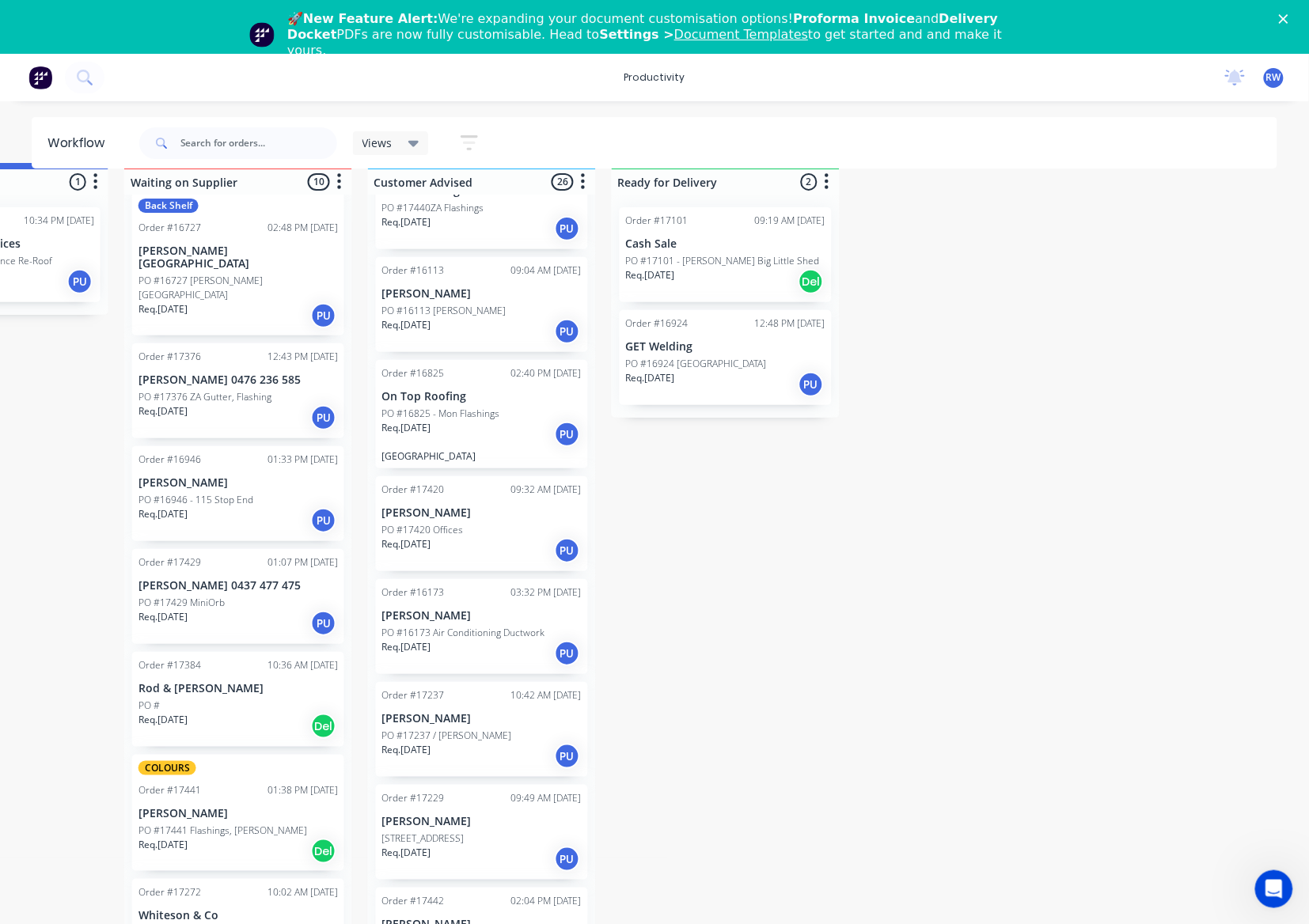
scroll to position [46, 641]
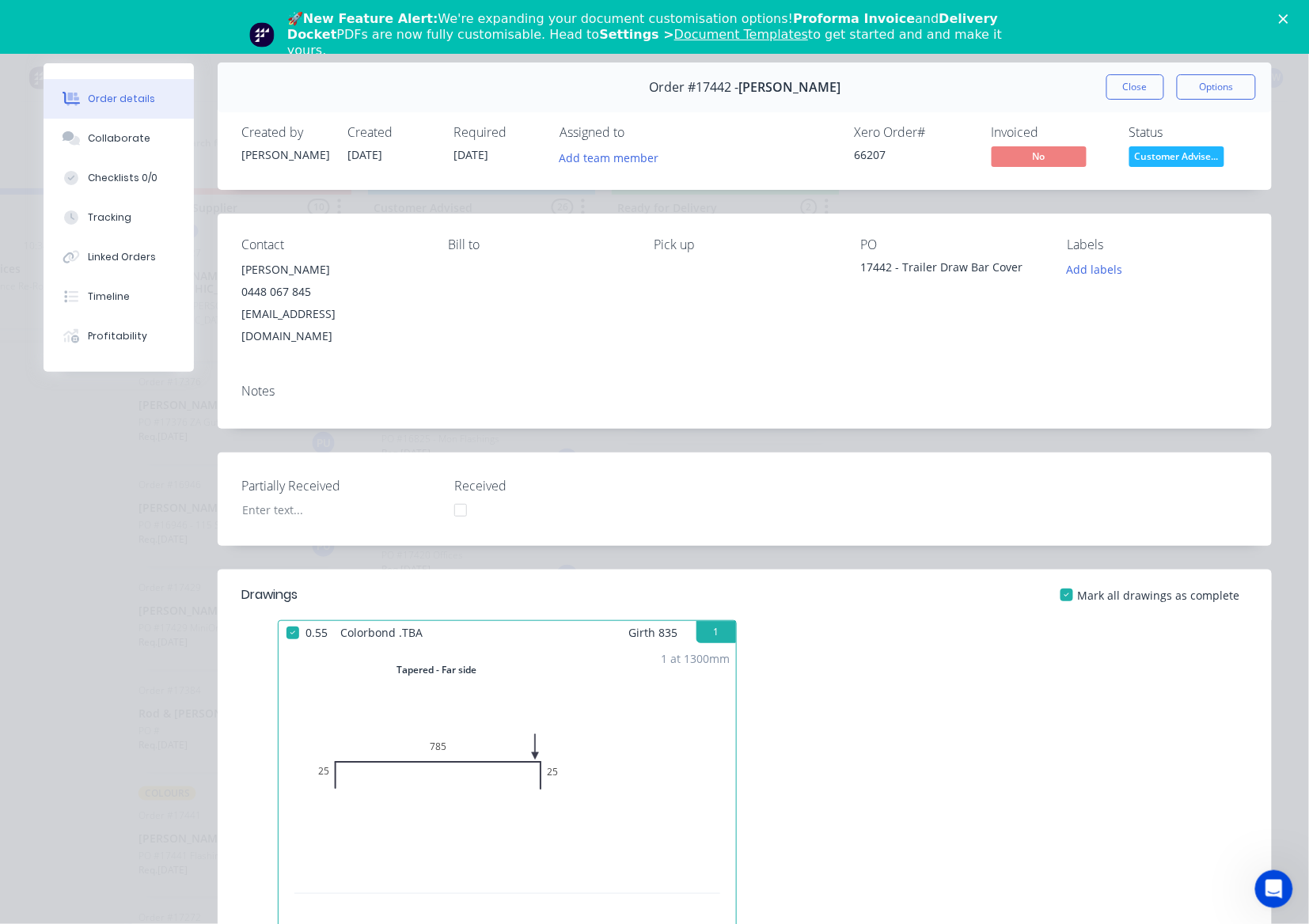
scroll to position [0, 0]
click at [1123, 96] on button "Close" at bounding box center [1135, 88] width 58 height 25
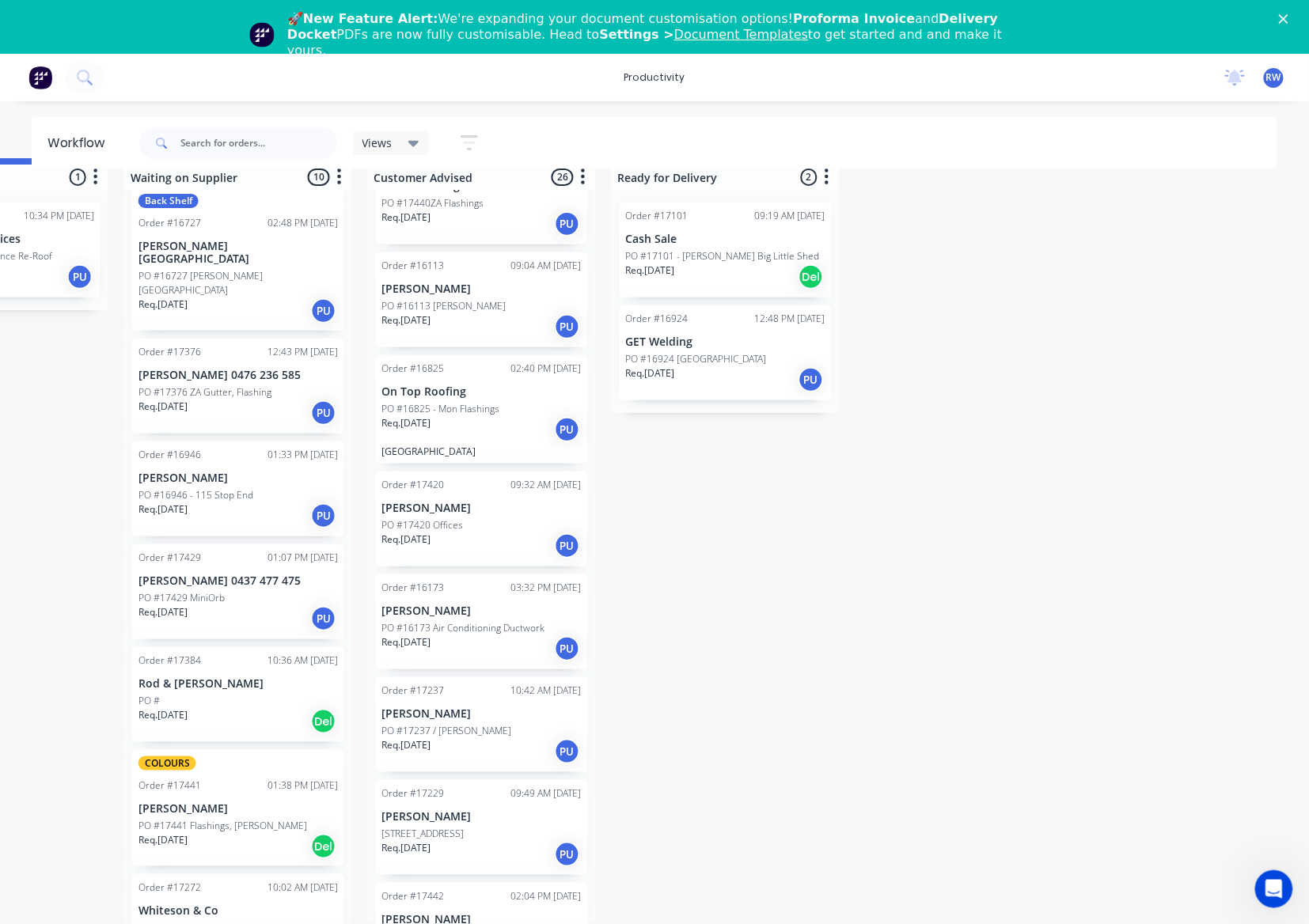
scroll to position [46, 0]
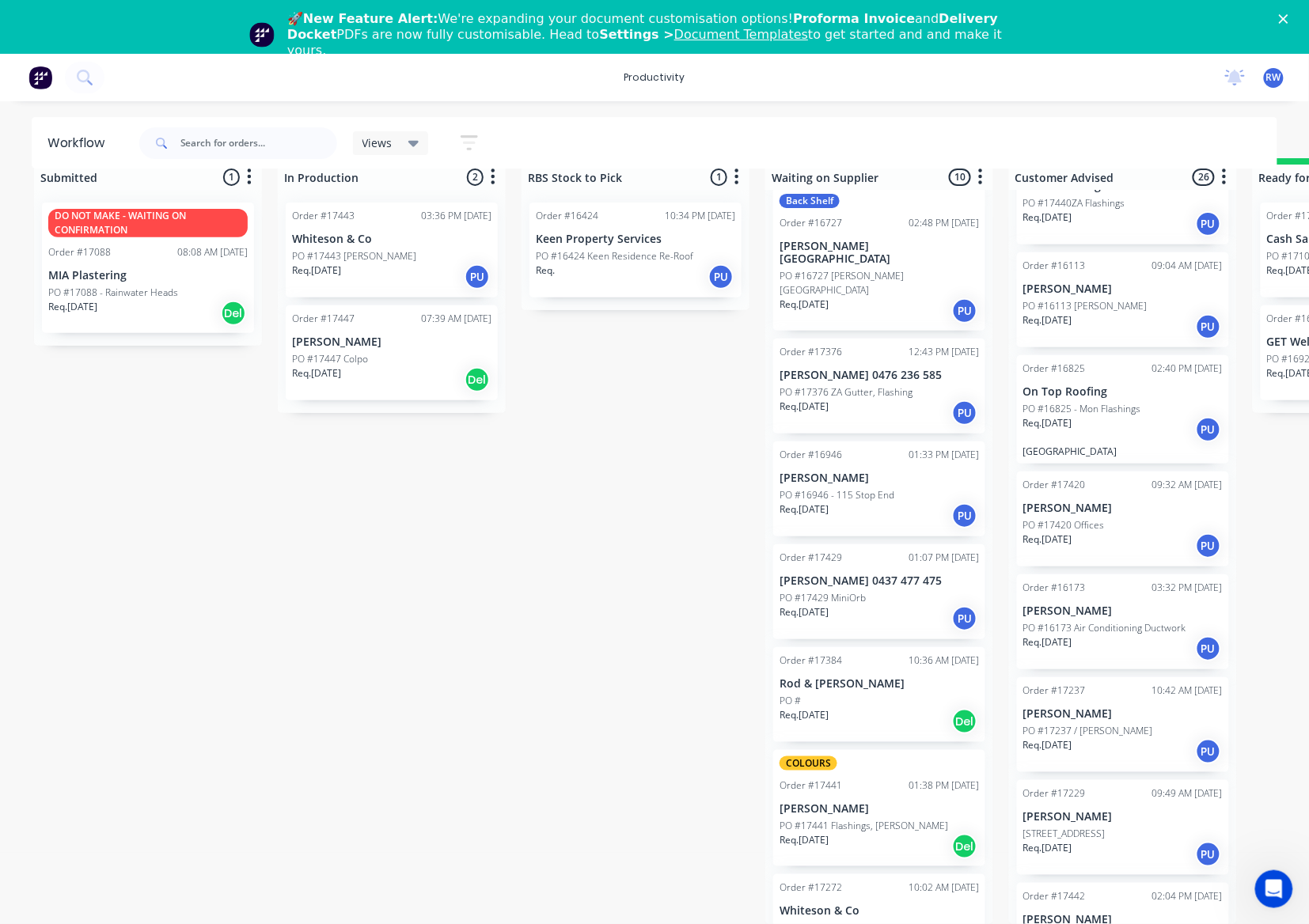
click at [416, 367] on div "Req. [DATE] Del" at bounding box center [392, 380] width 199 height 27
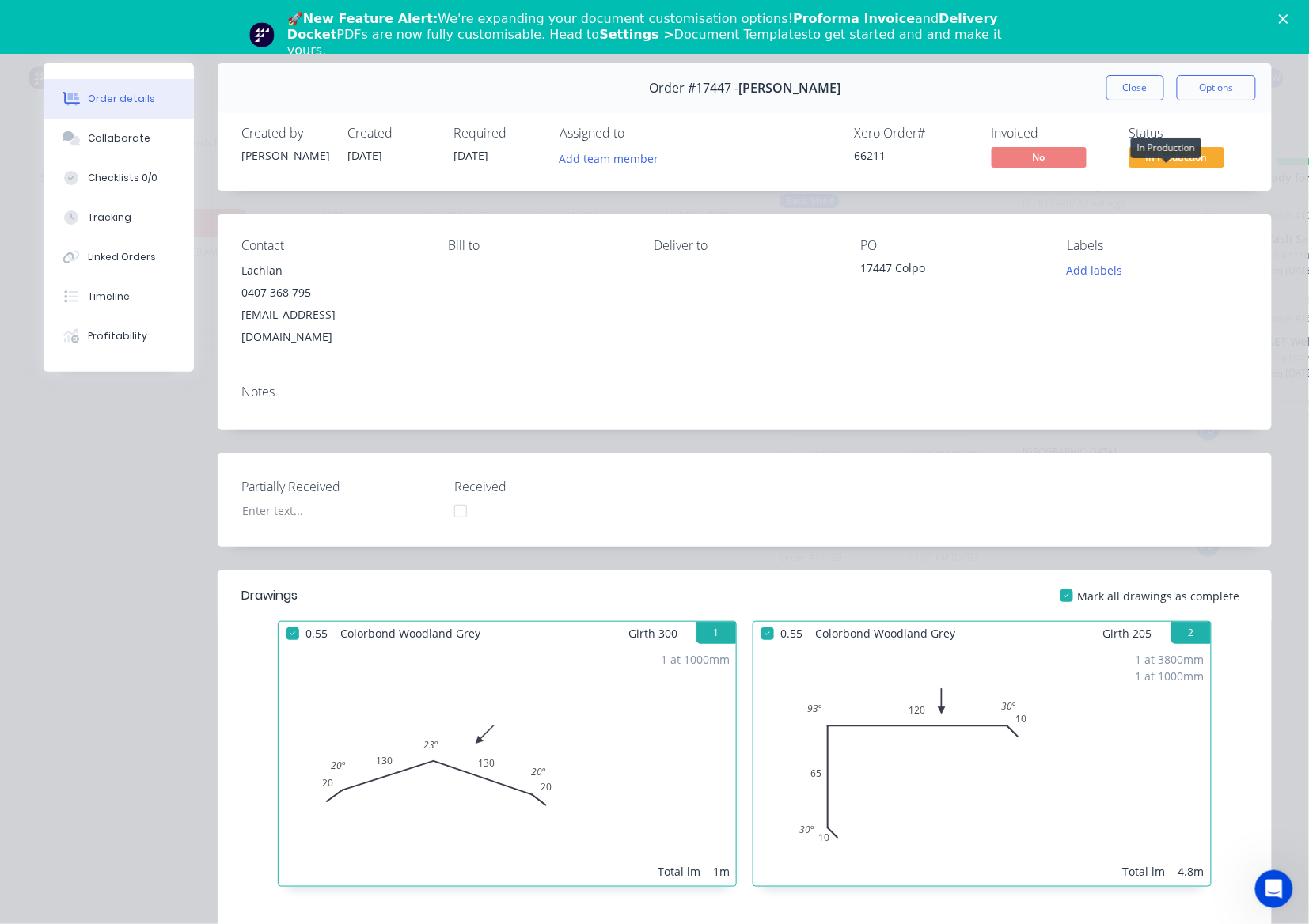
click at [1157, 155] on span "In Production" at bounding box center [1176, 157] width 95 height 20
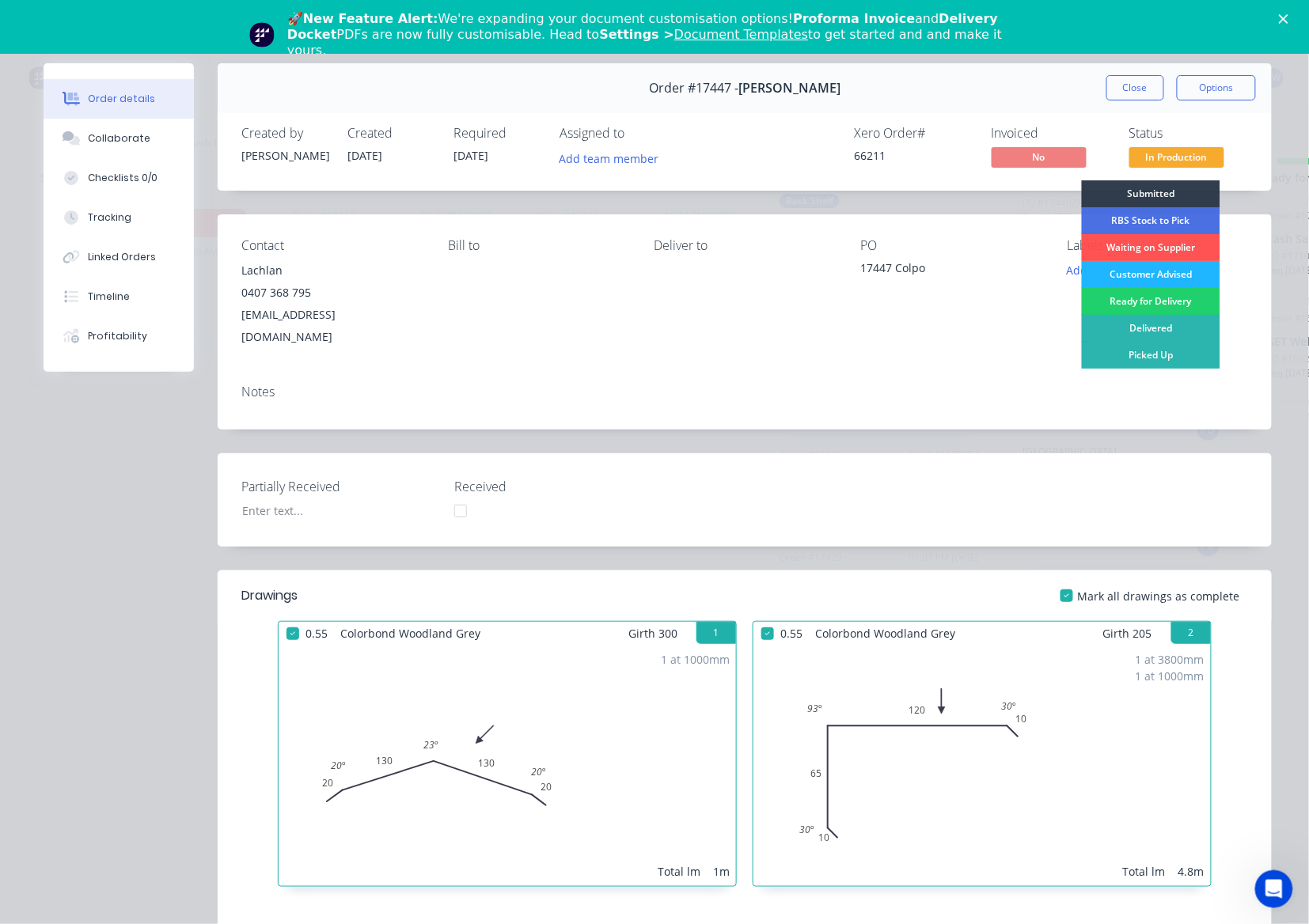
click at [1163, 281] on div "Customer Advised" at bounding box center [1151, 274] width 139 height 27
